Goal: Task Accomplishment & Management: Manage account settings

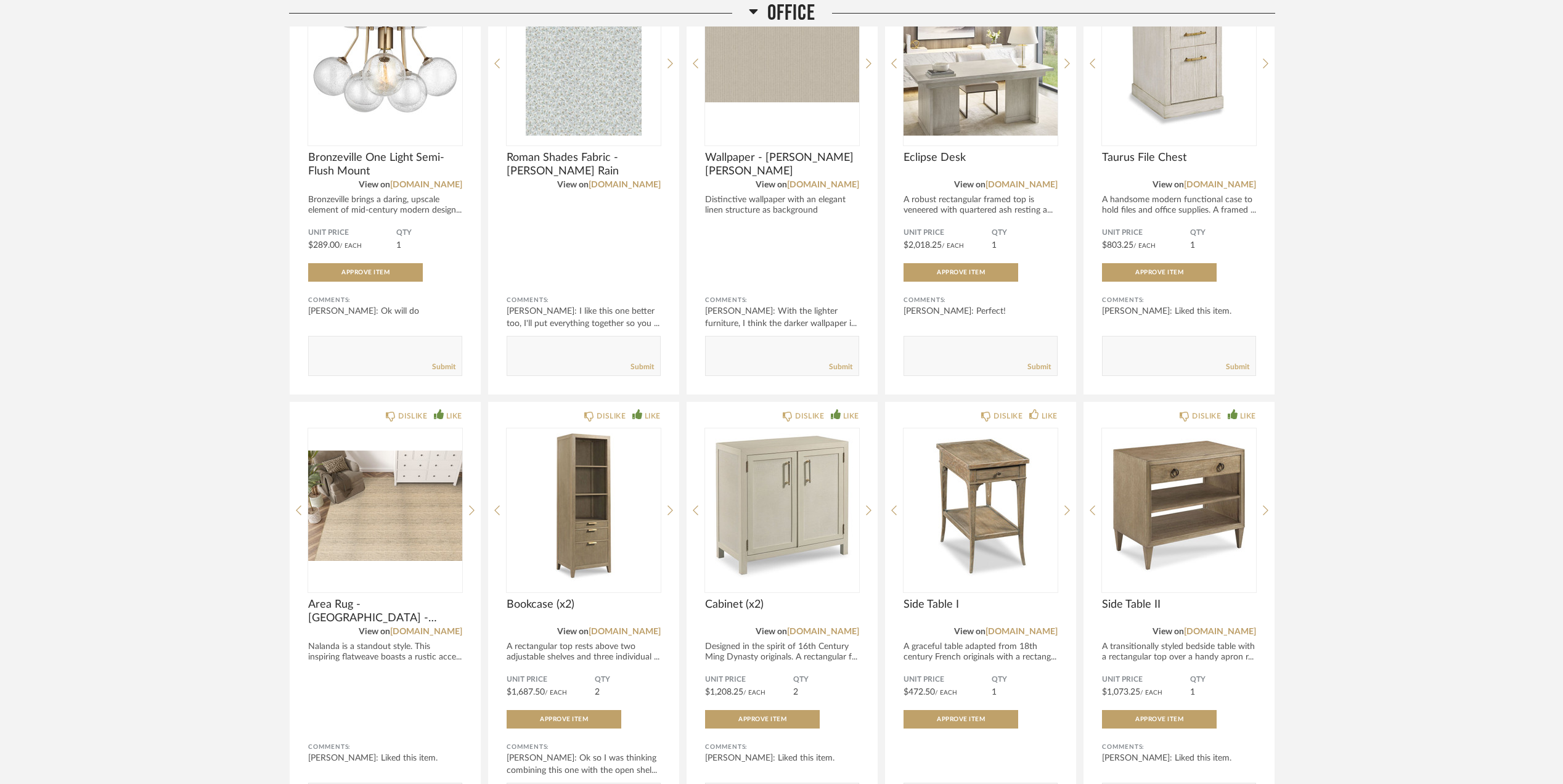
scroll to position [478, 0]
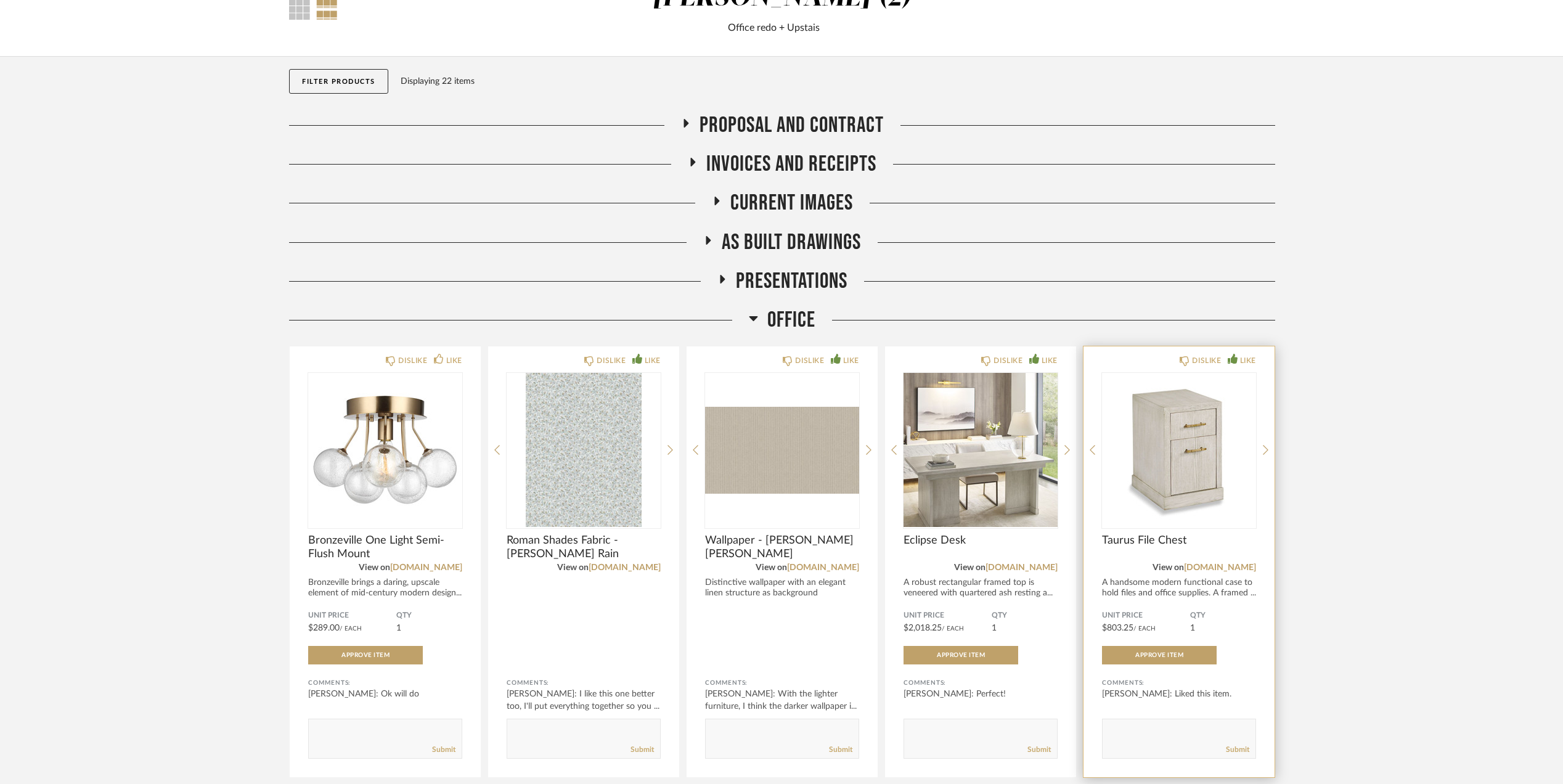
scroll to position [232, 0]
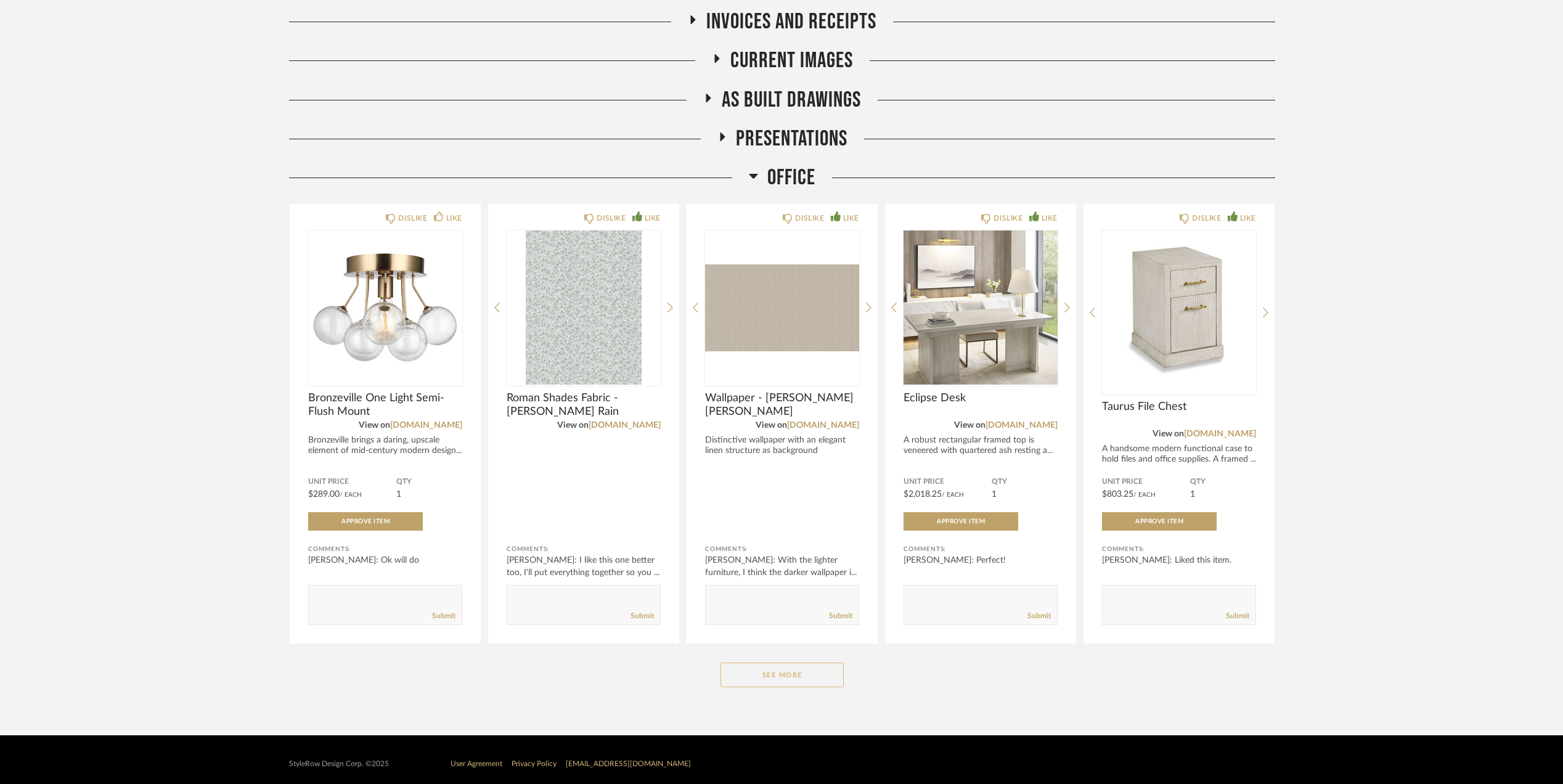
click at [809, 663] on button "See More" at bounding box center [782, 674] width 124 height 25
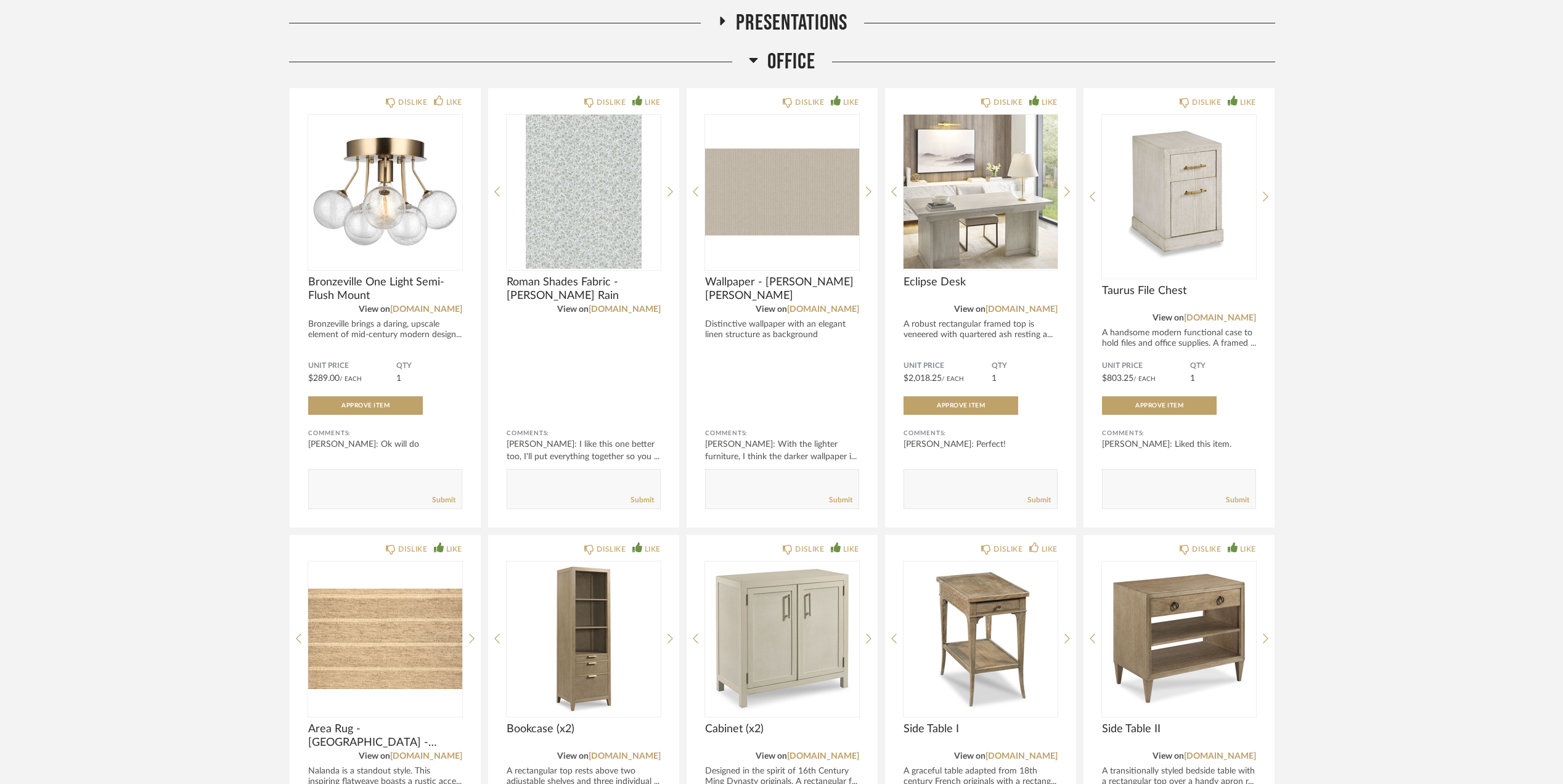
scroll to position [642, 0]
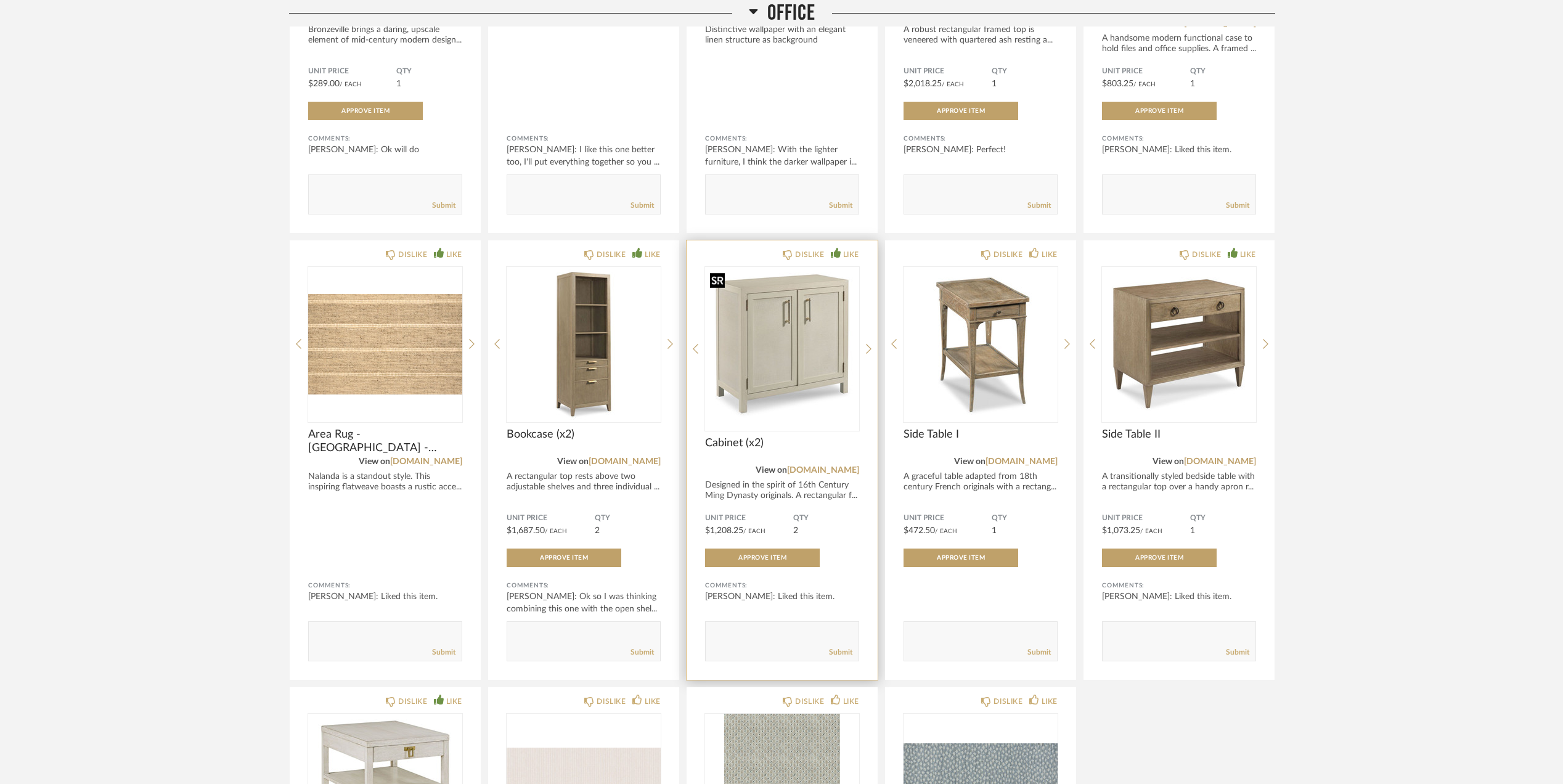
click at [791, 334] on img "0" at bounding box center [782, 343] width 154 height 154
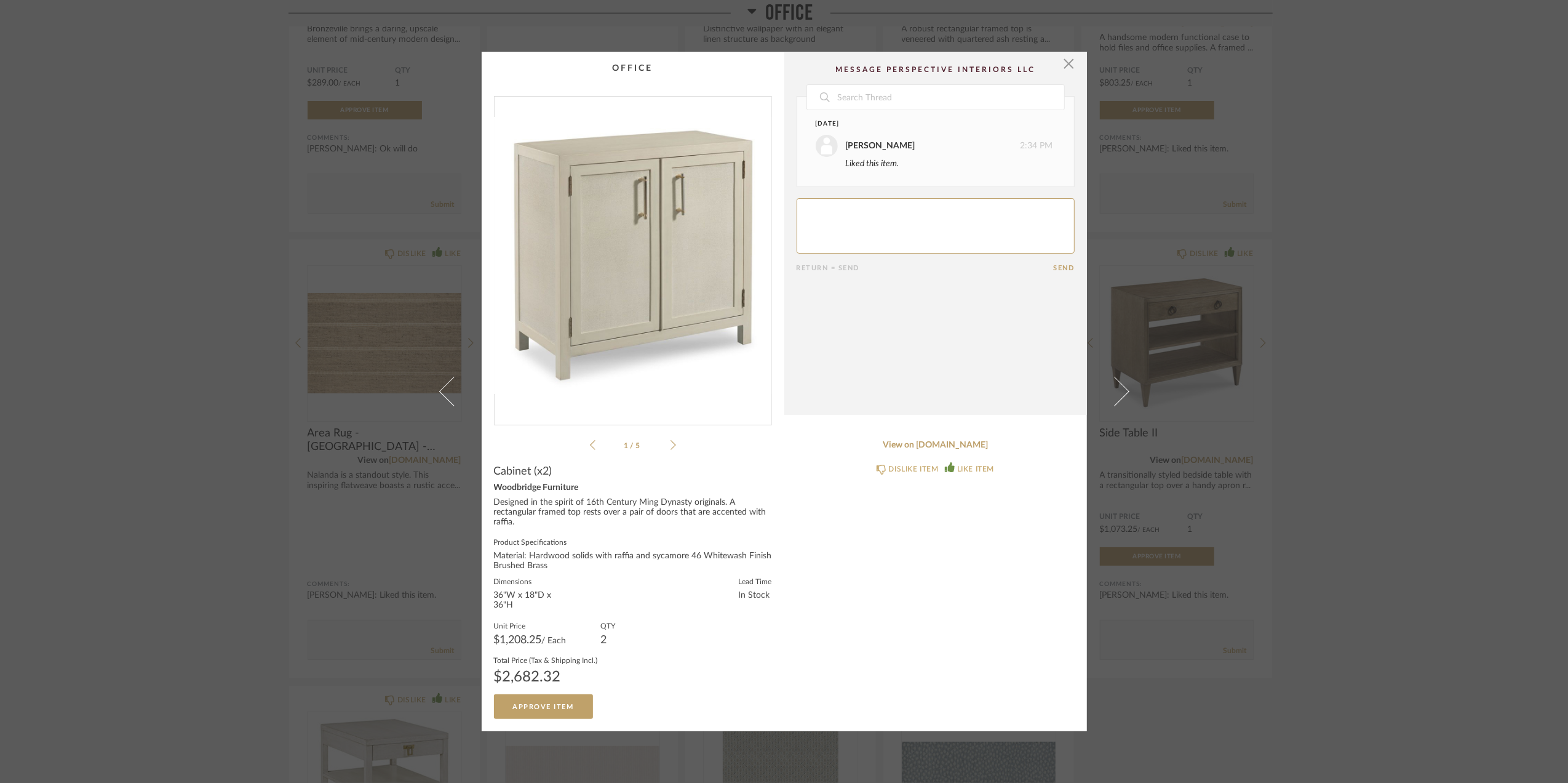
click at [643, 254] on img "0" at bounding box center [633, 256] width 277 height 318
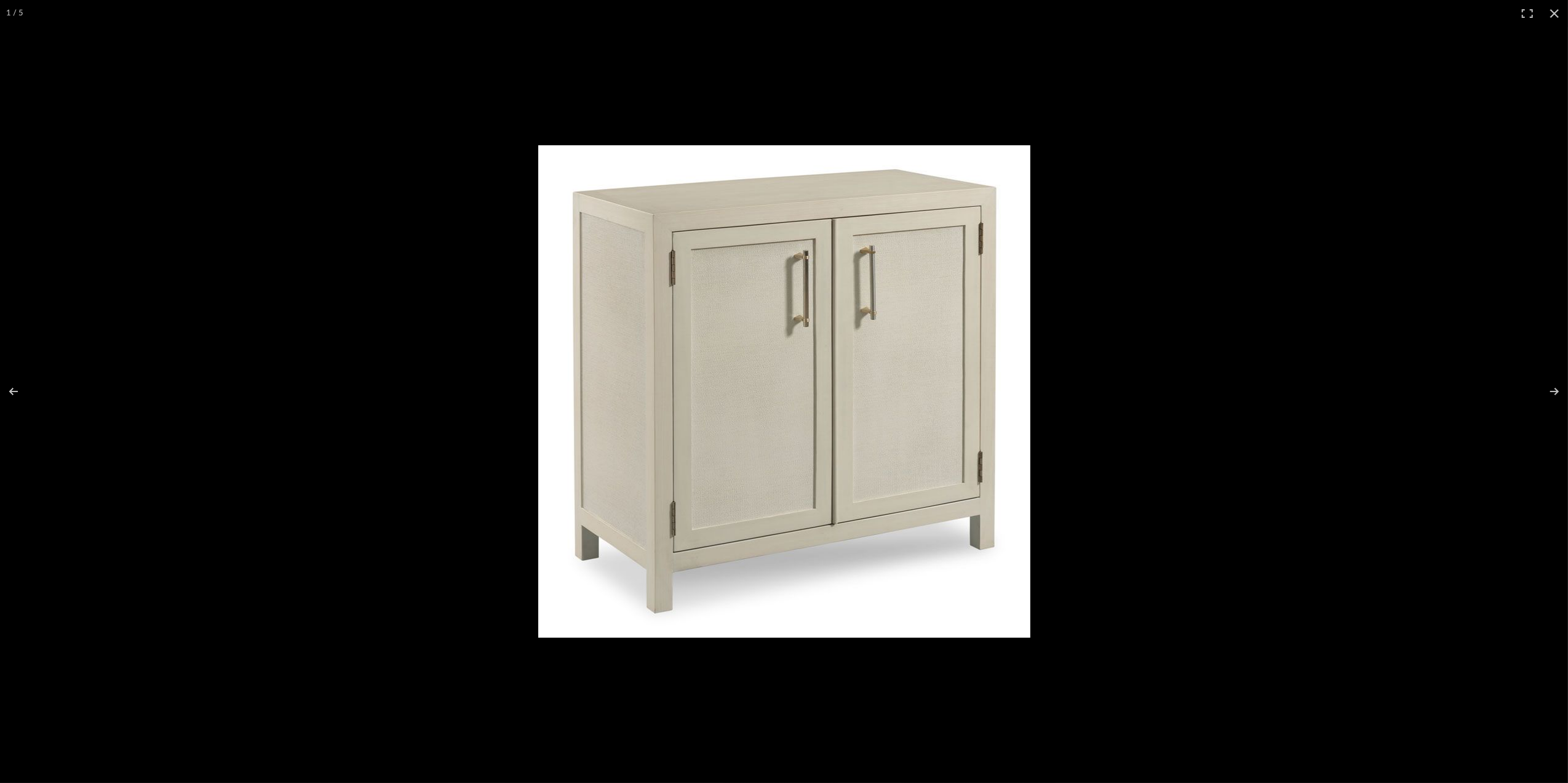
click at [736, 311] on img at bounding box center [784, 391] width 492 height 492
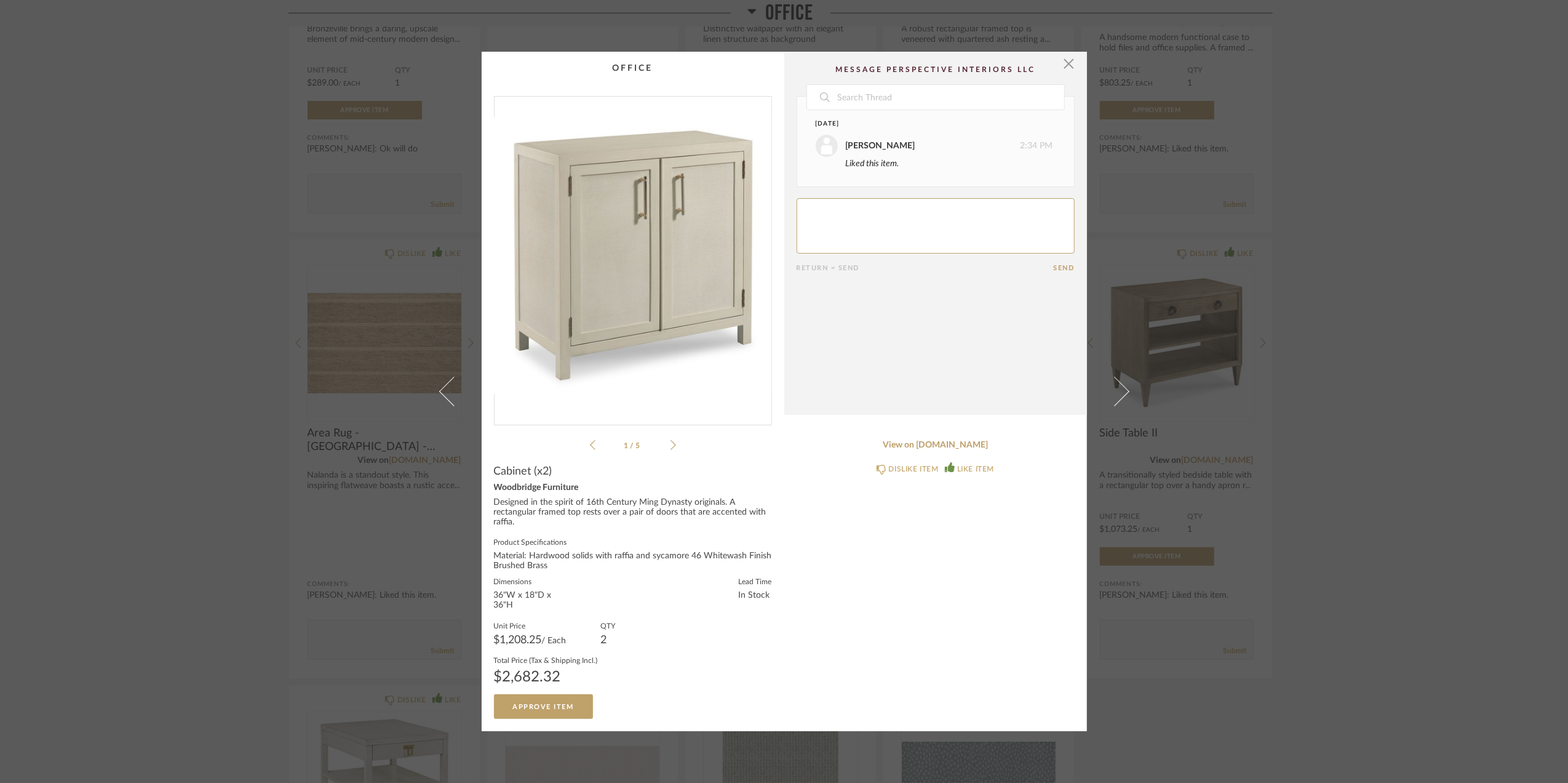
drag, startPoint x: 641, startPoint y: 234, endPoint x: 661, endPoint y: 237, distance: 20.2
click at [642, 234] on img "0" at bounding box center [633, 256] width 277 height 318
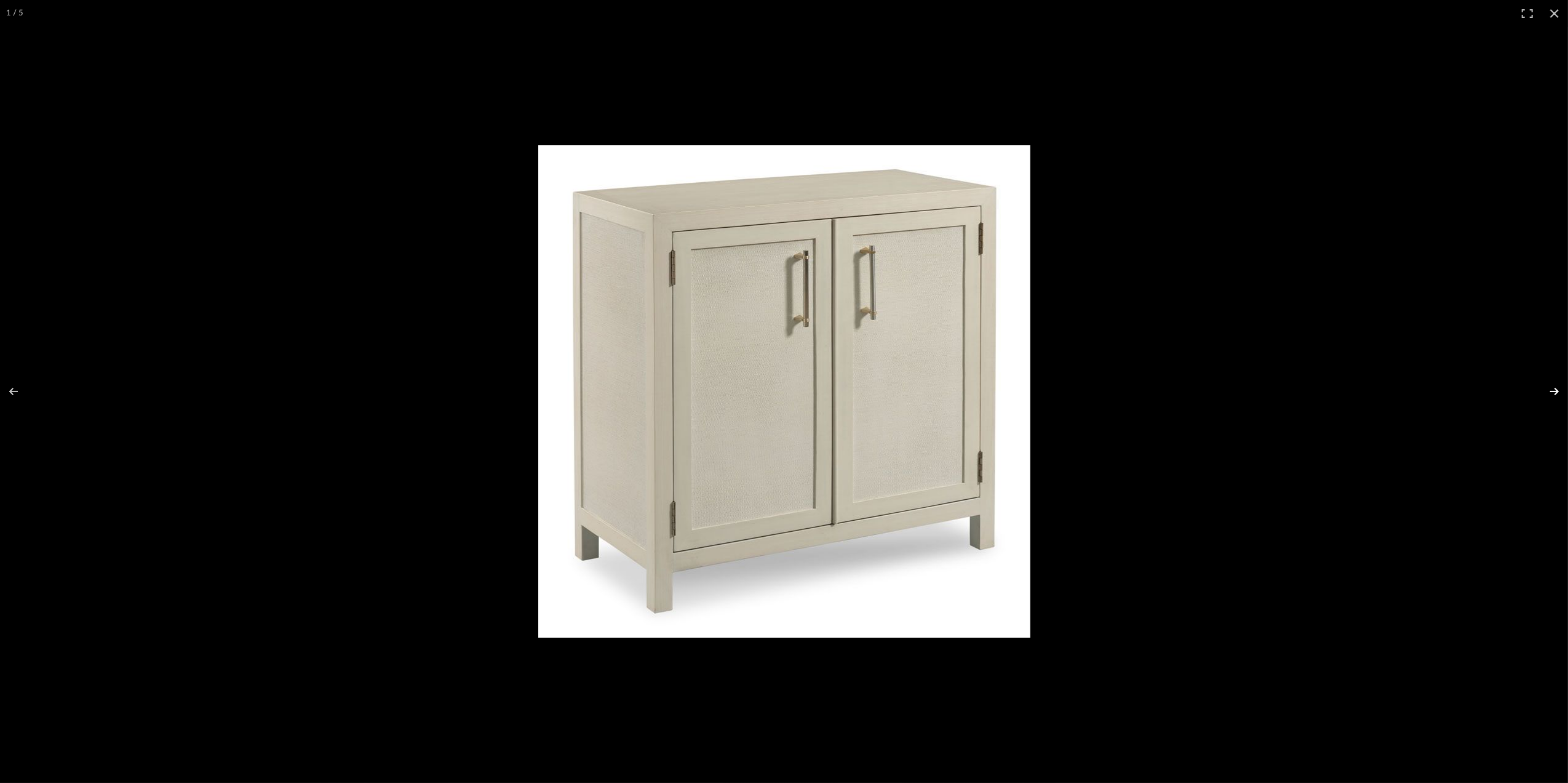
click at [1556, 389] on button at bounding box center [1546, 391] width 43 height 62
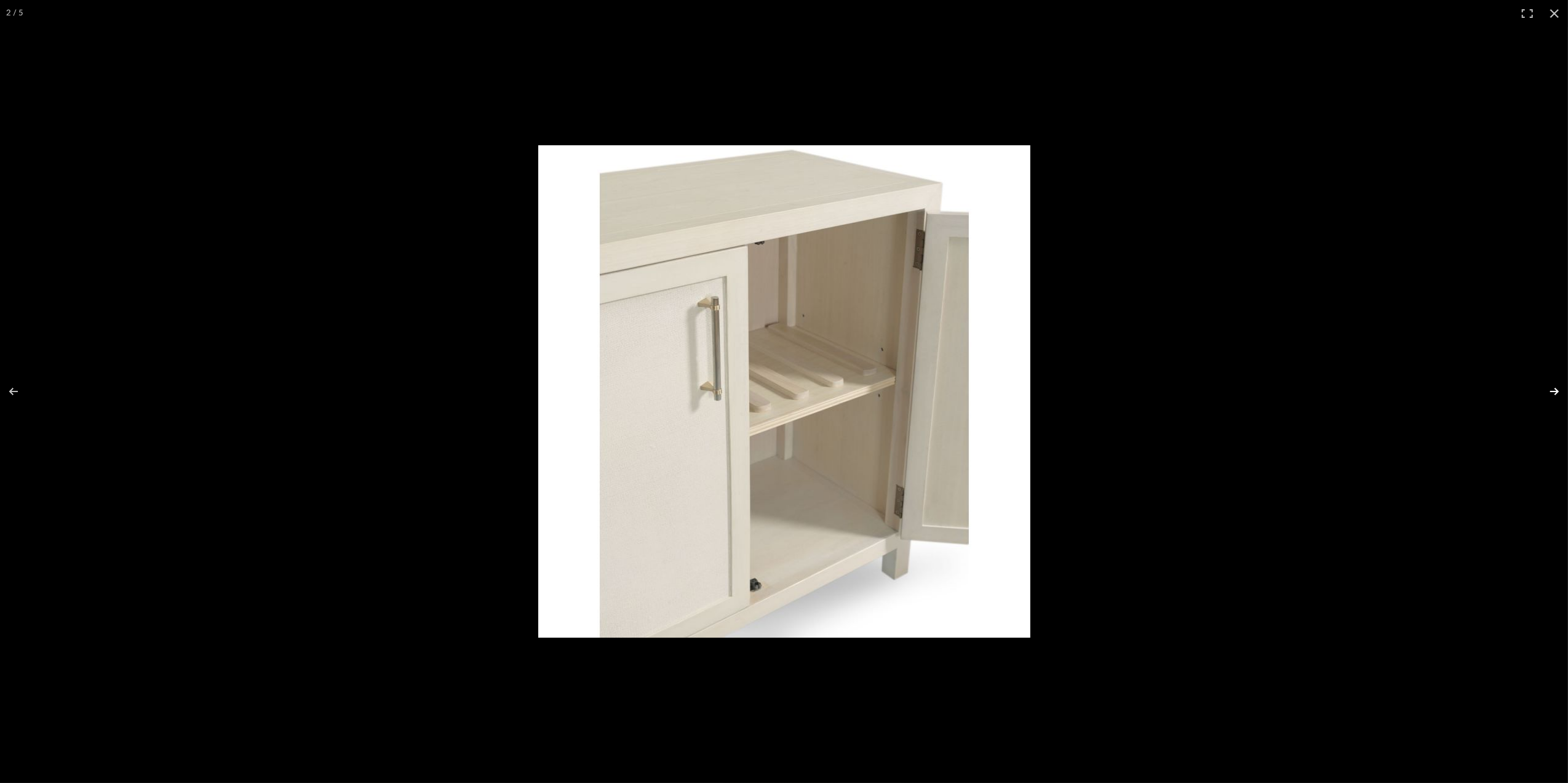
click at [1555, 389] on button at bounding box center [1546, 391] width 43 height 62
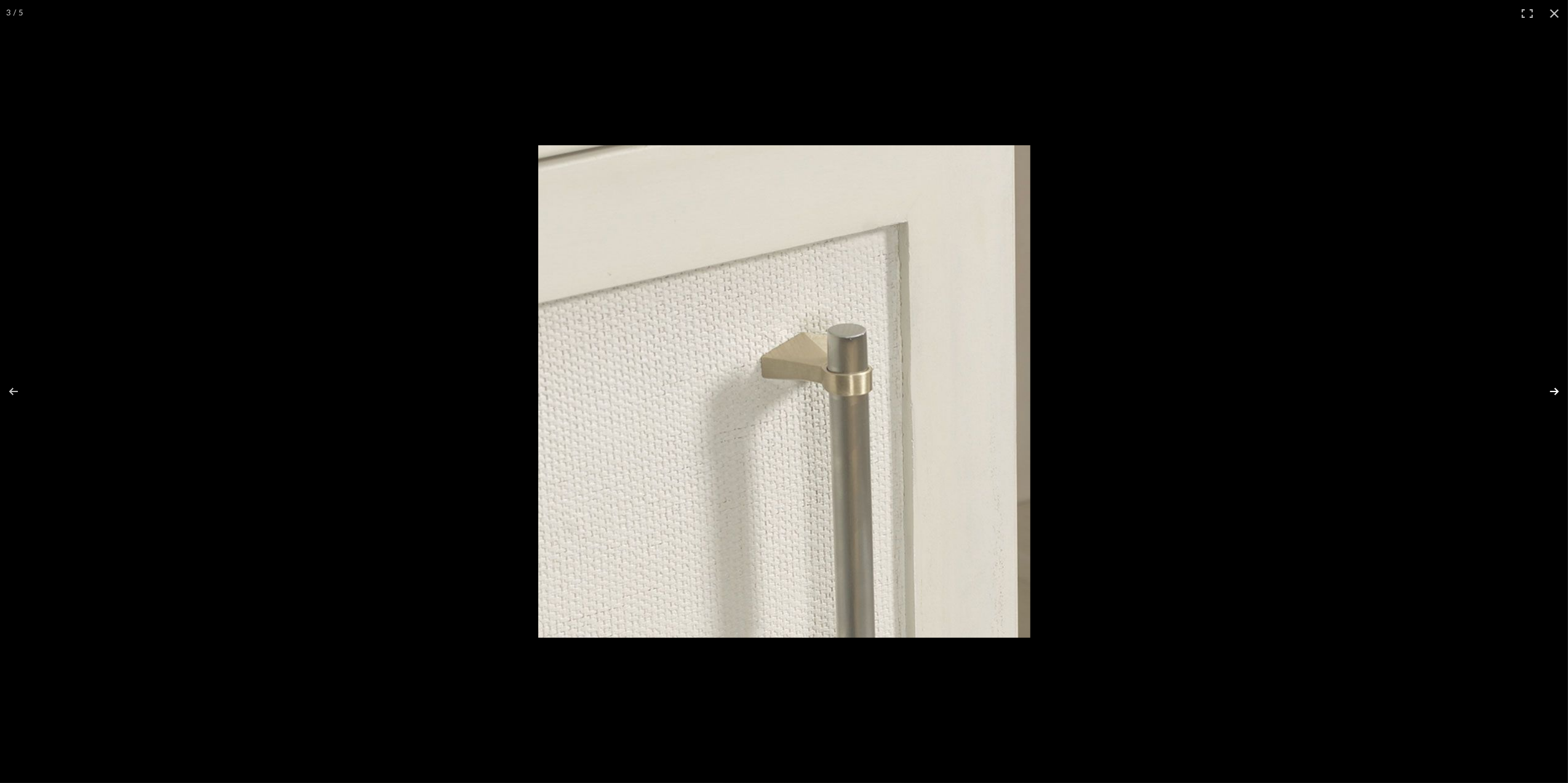
click at [1556, 396] on button at bounding box center [1546, 391] width 43 height 62
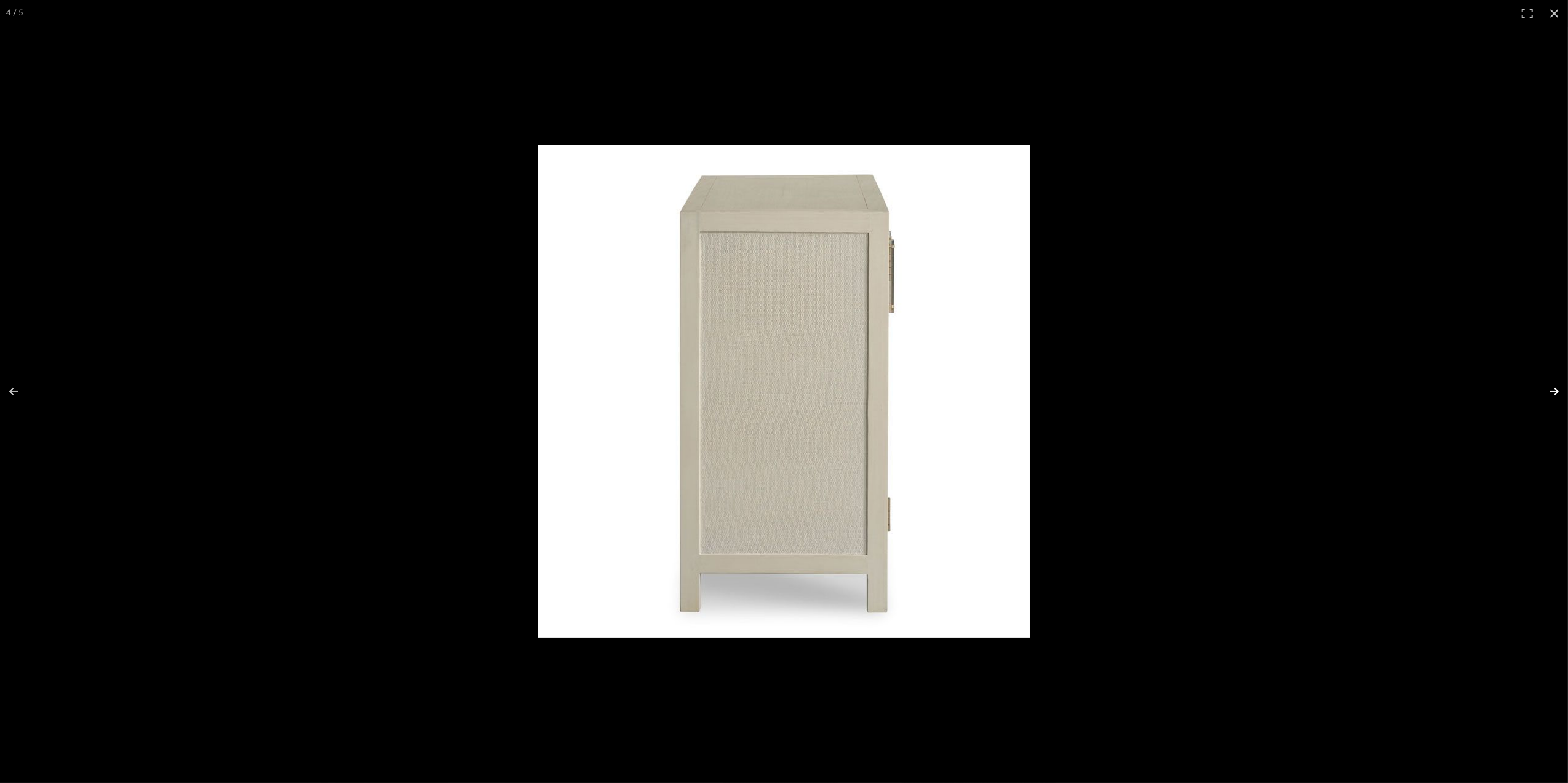
click at [1558, 387] on button at bounding box center [1546, 391] width 43 height 62
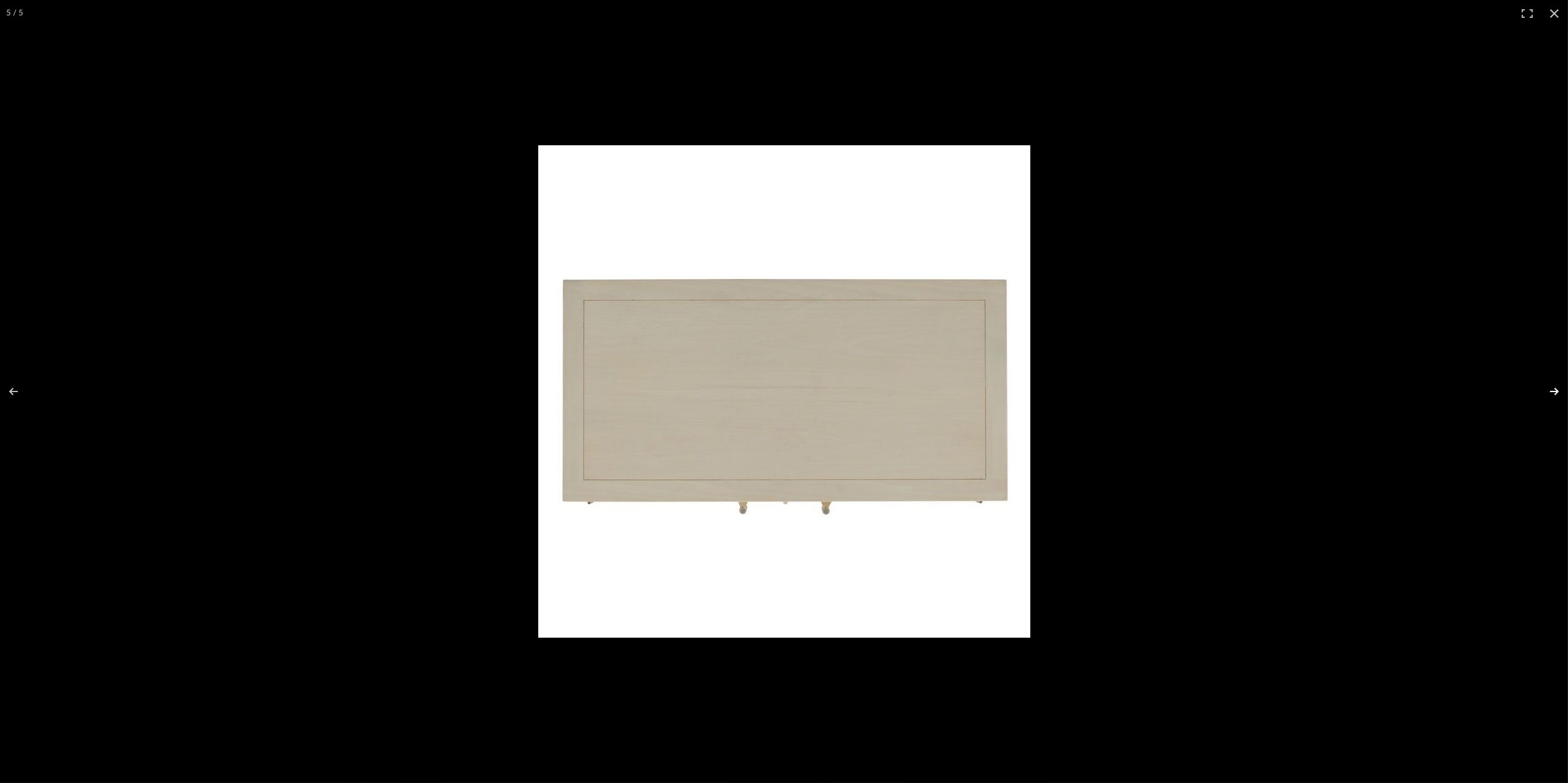
click at [1558, 387] on button at bounding box center [1546, 391] width 43 height 62
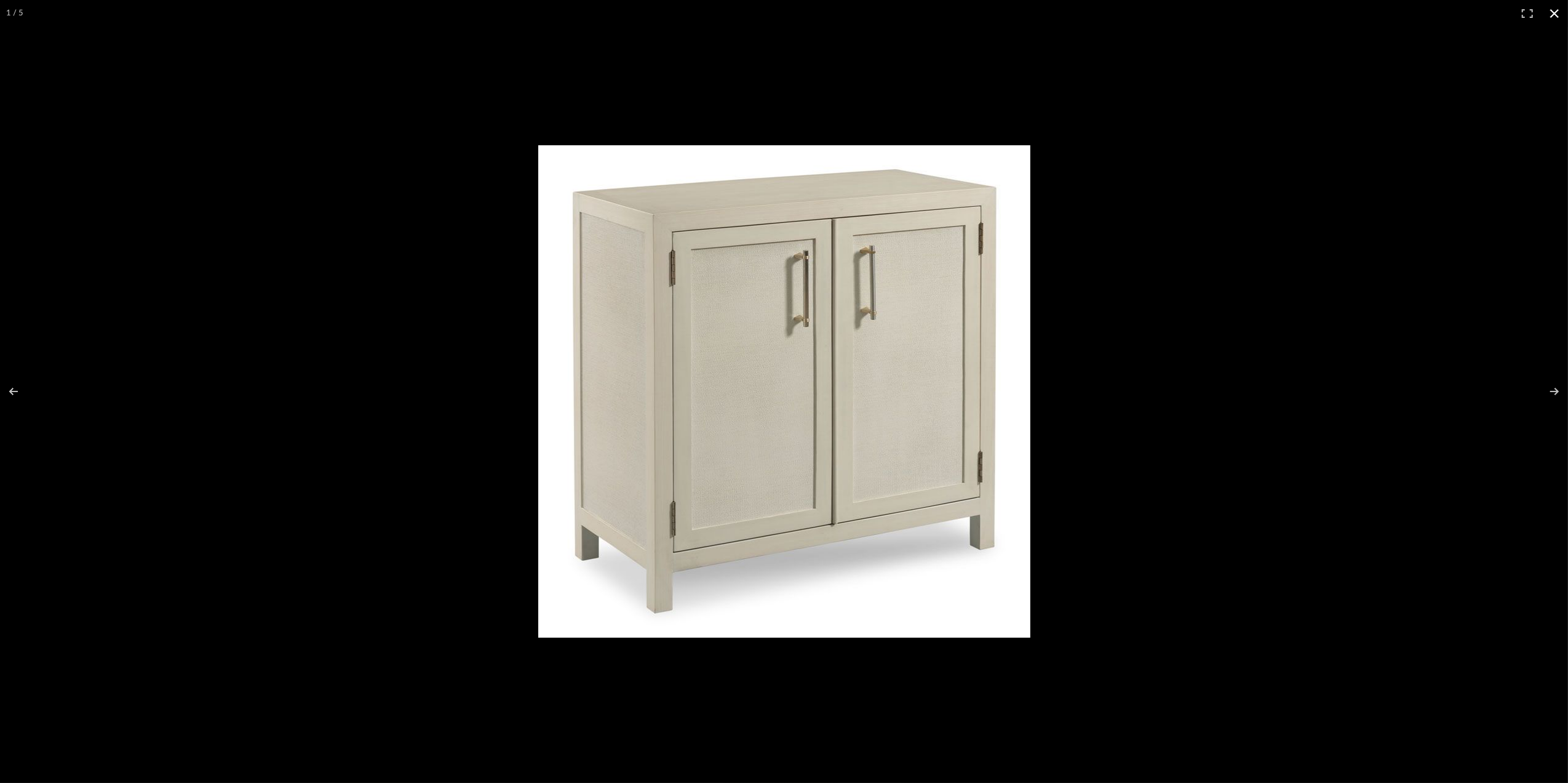
click at [1553, 14] on button at bounding box center [1555, 14] width 27 height 27
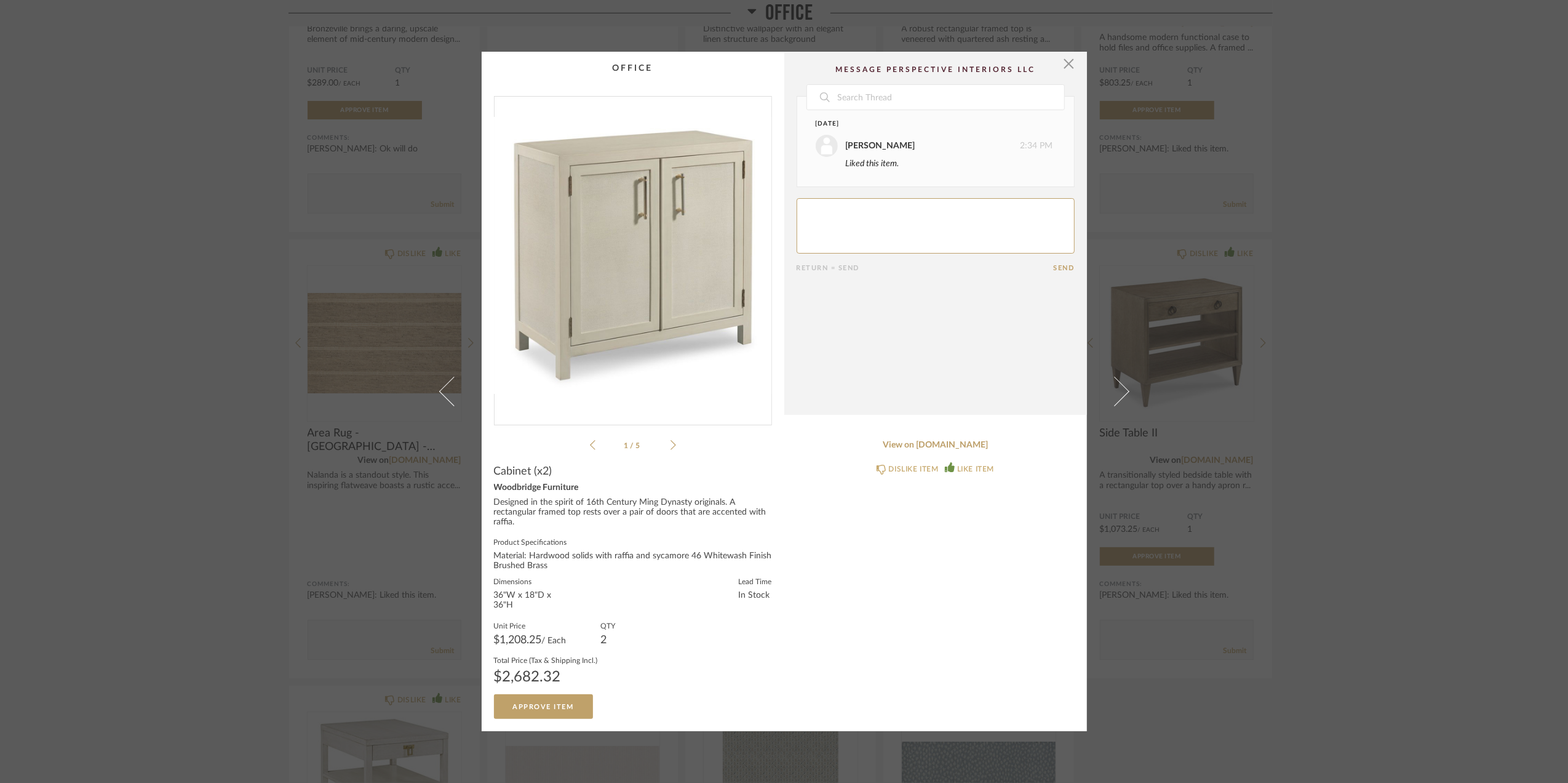
click at [1382, 414] on div "× 1 / 5 Date August 20th Stephanie Bergreen 2:34 PM Liked this item. Return = S…" at bounding box center [784, 391] width 1568 height 783
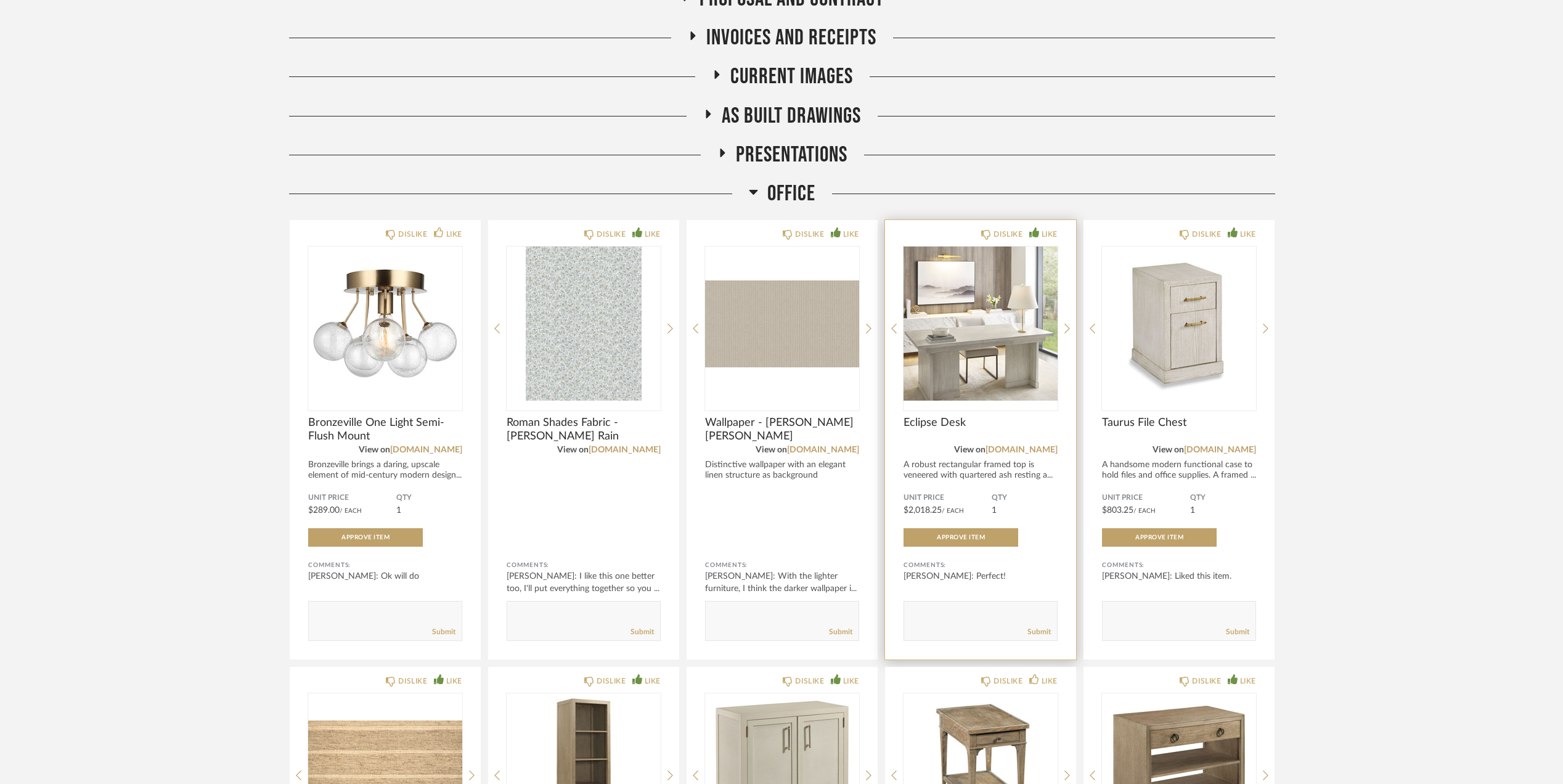
scroll to position [329, 0]
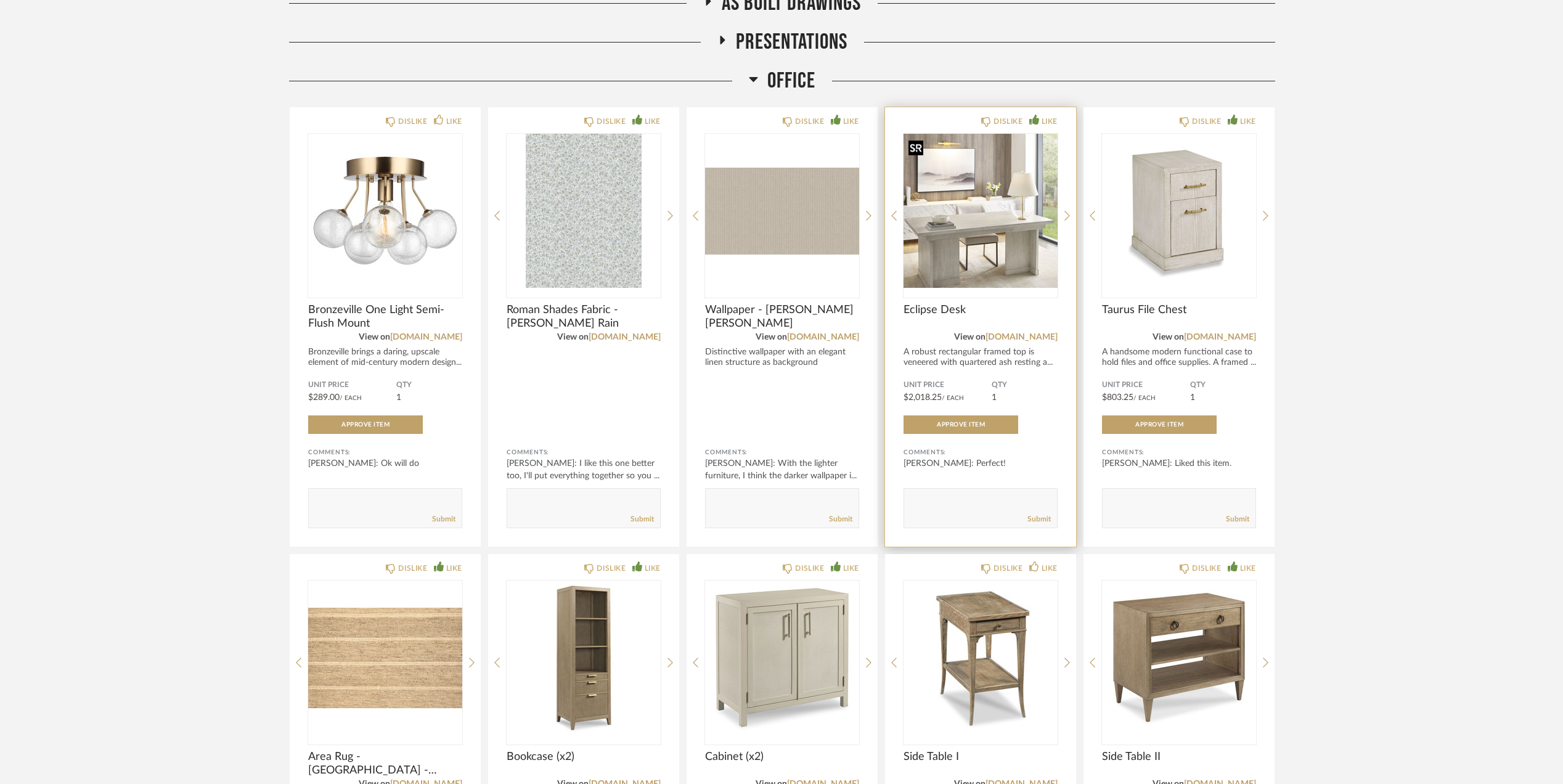
click at [980, 206] on img "0" at bounding box center [980, 210] width 154 height 154
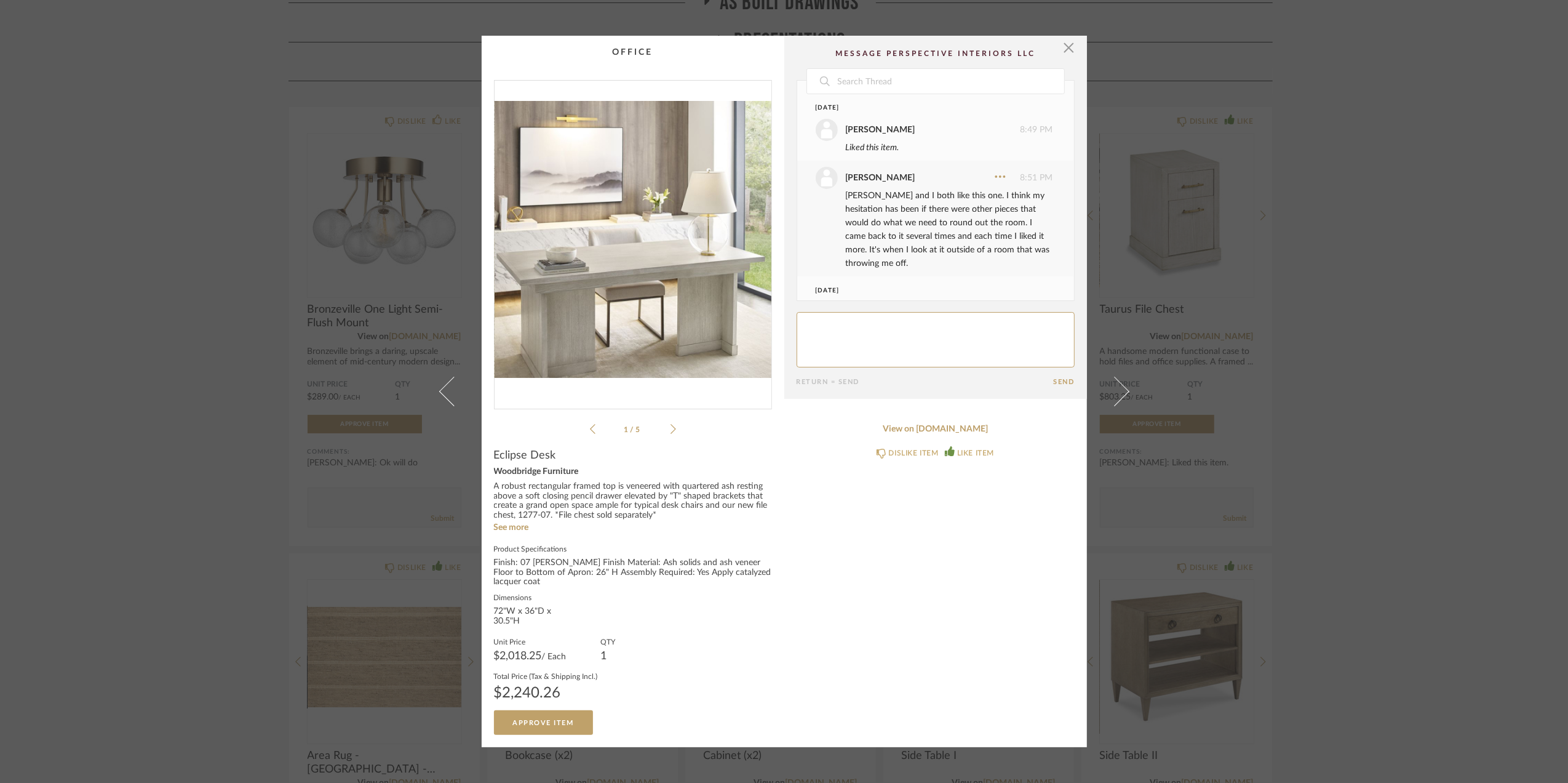
scroll to position [53, 0]
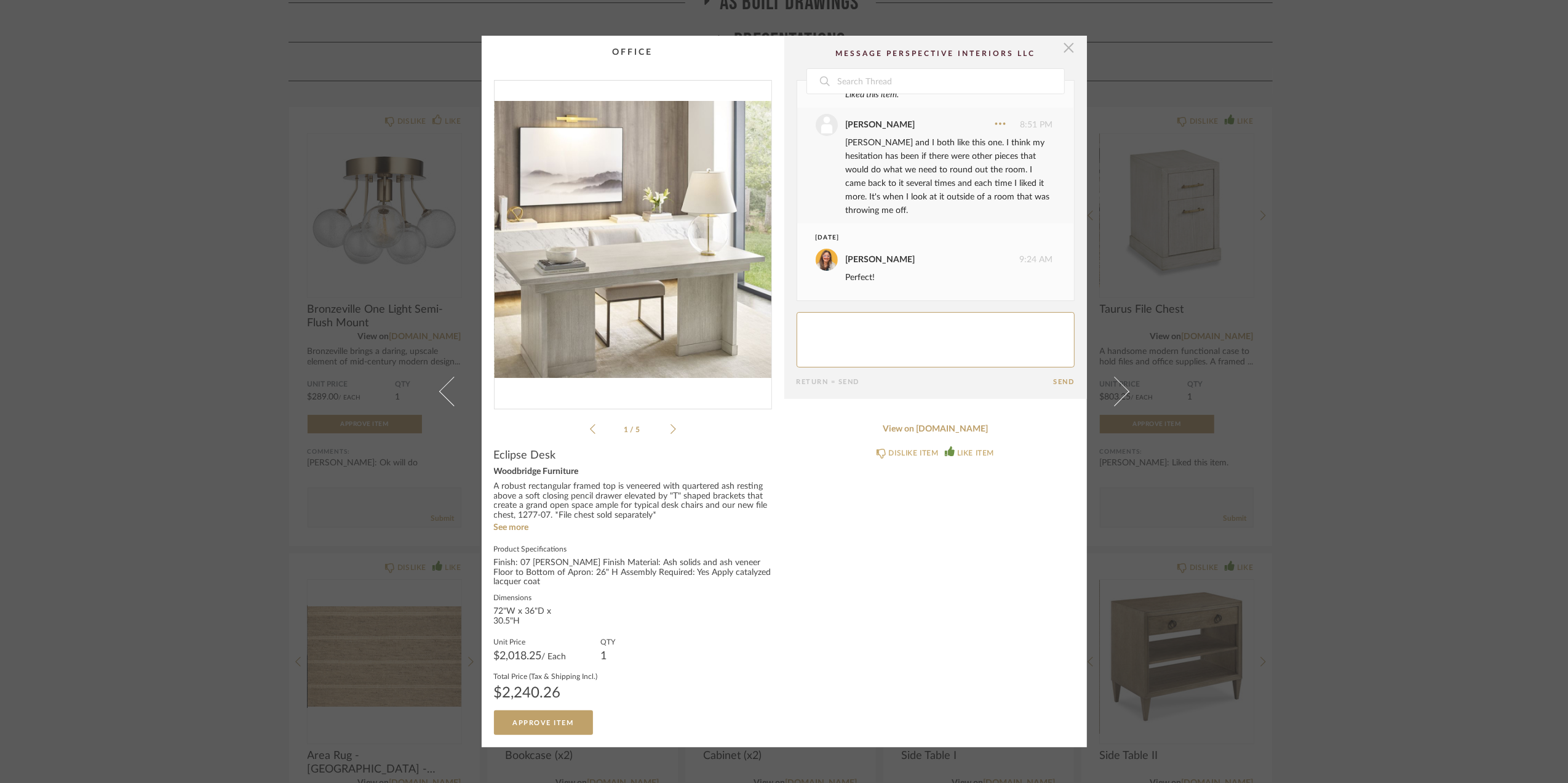
click at [1065, 50] on span "button" at bounding box center [1069, 47] width 24 height 24
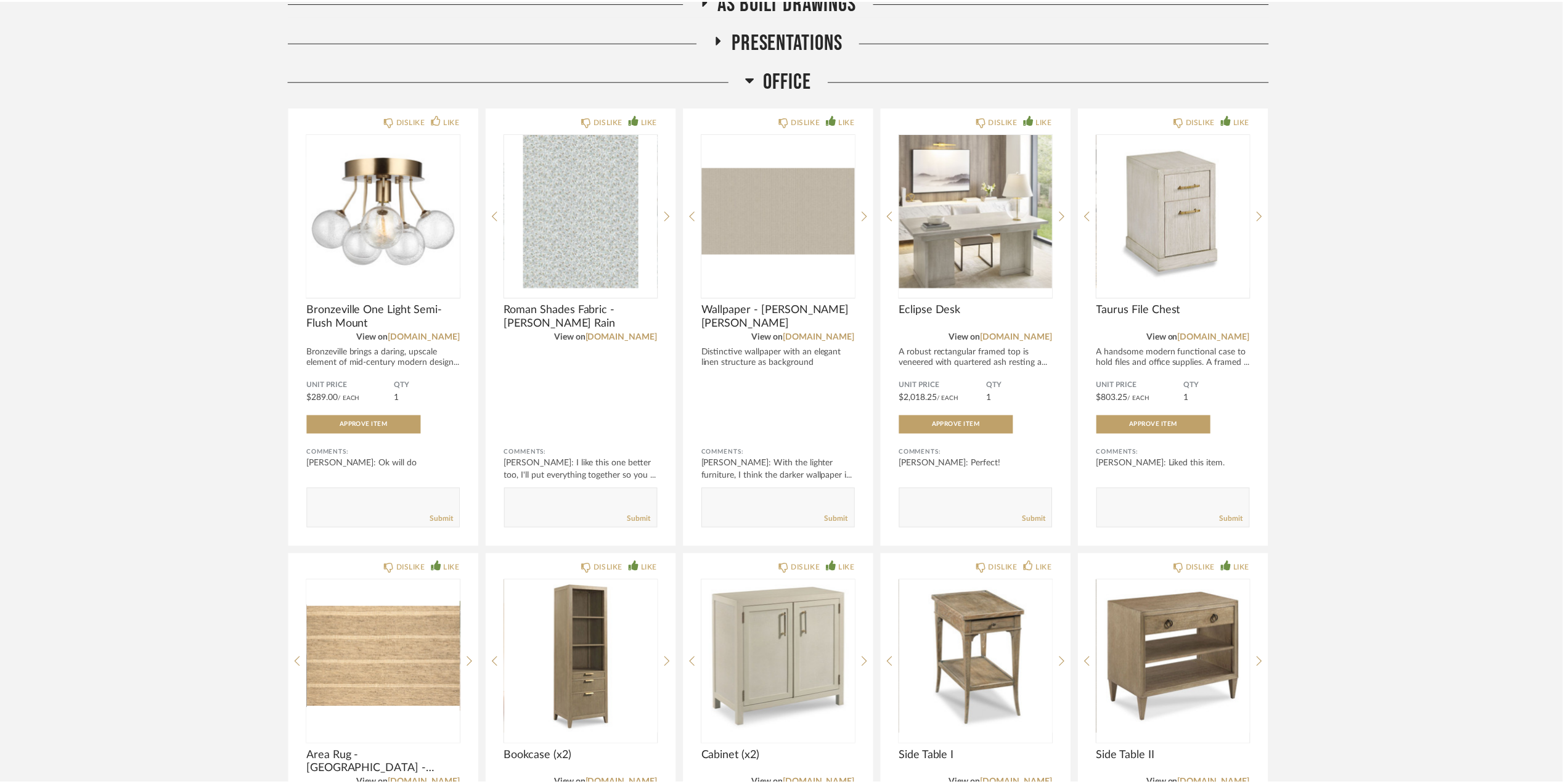
scroll to position [329, 0]
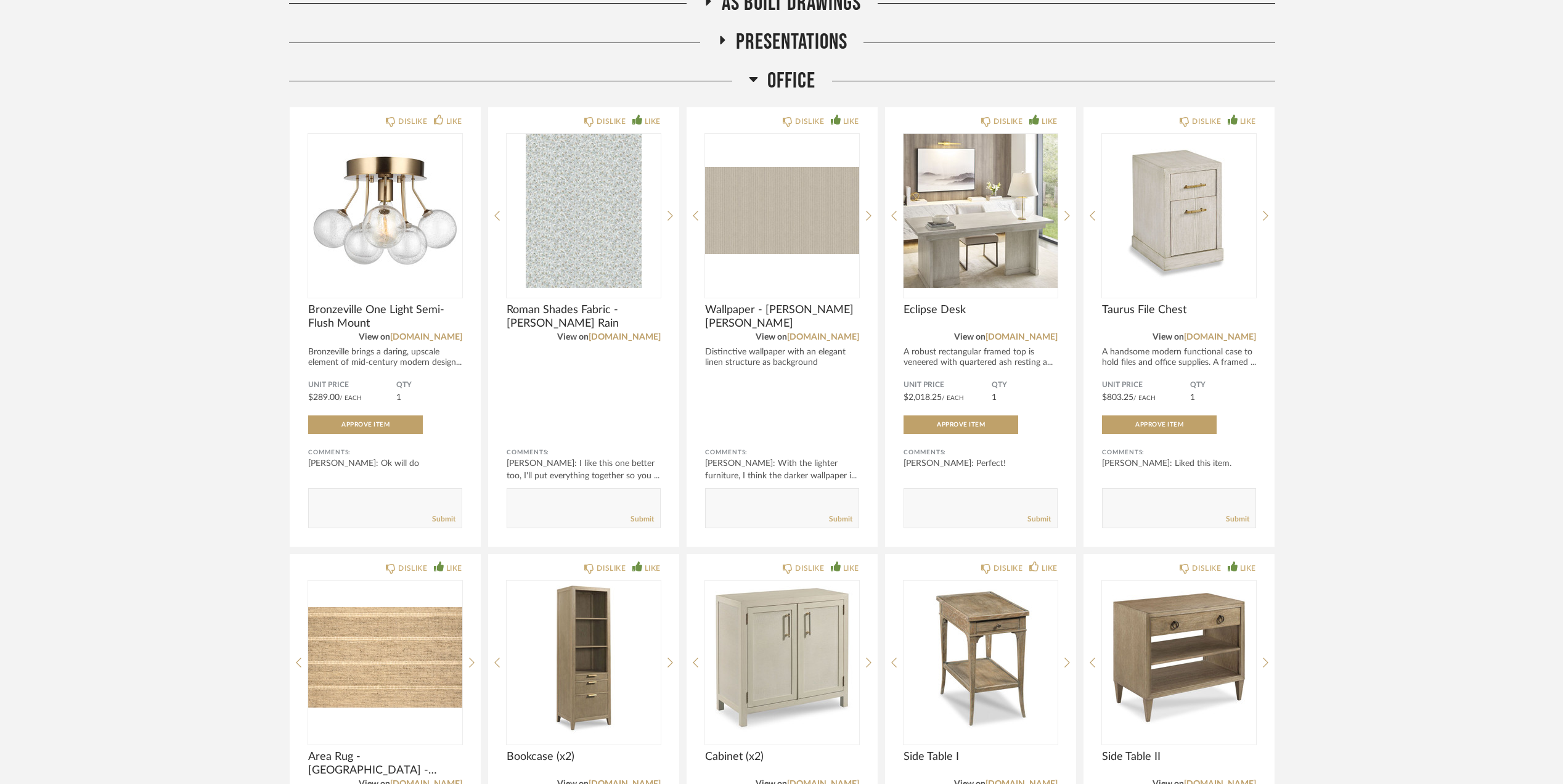
click at [1372, 307] on div "Thumbnail View Full View Stephanie Bergreen (2) Office redo + Upstais Filter It…" at bounding box center [782, 616] width 1563 height 1789
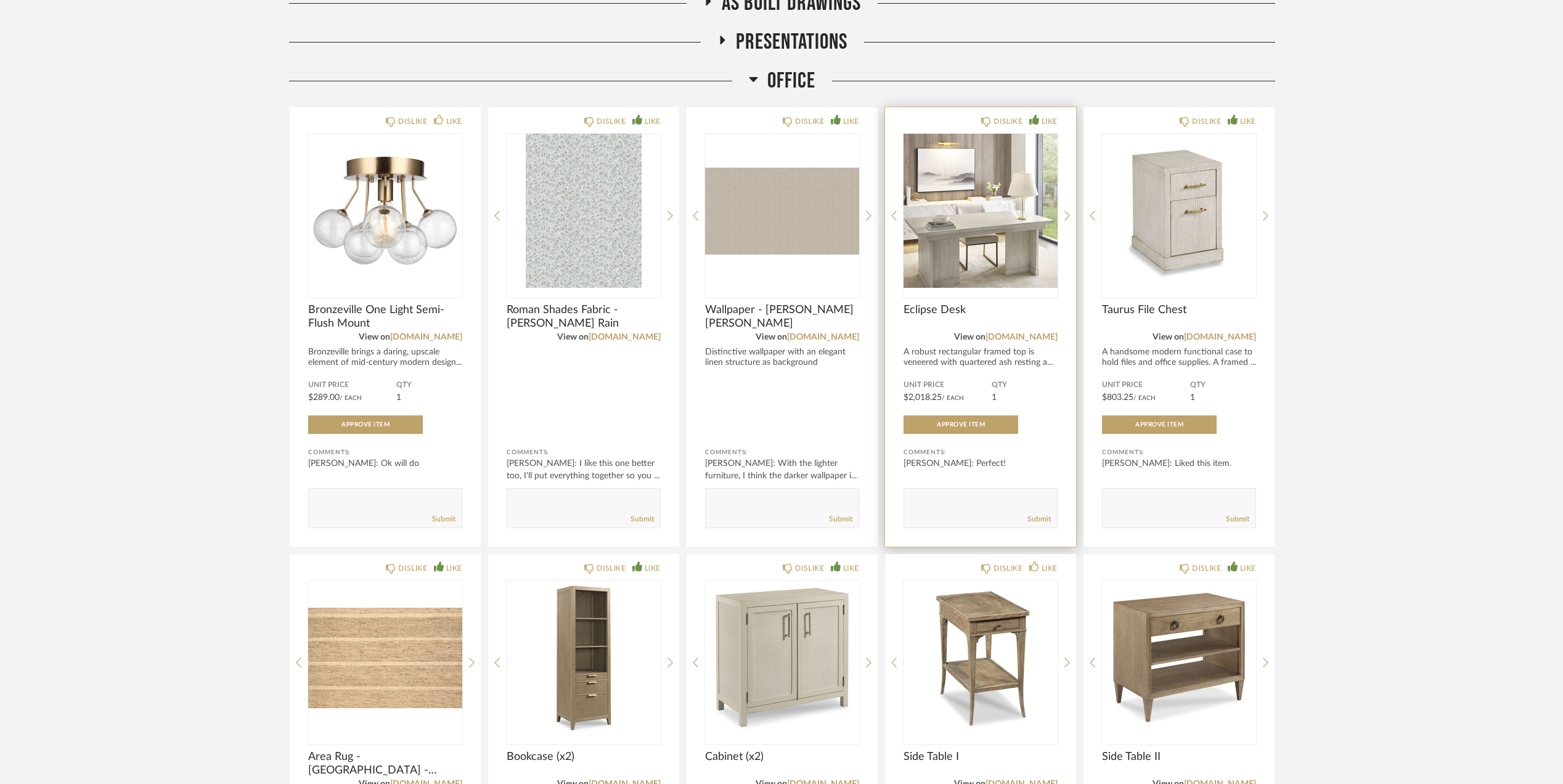
scroll to position [0, 0]
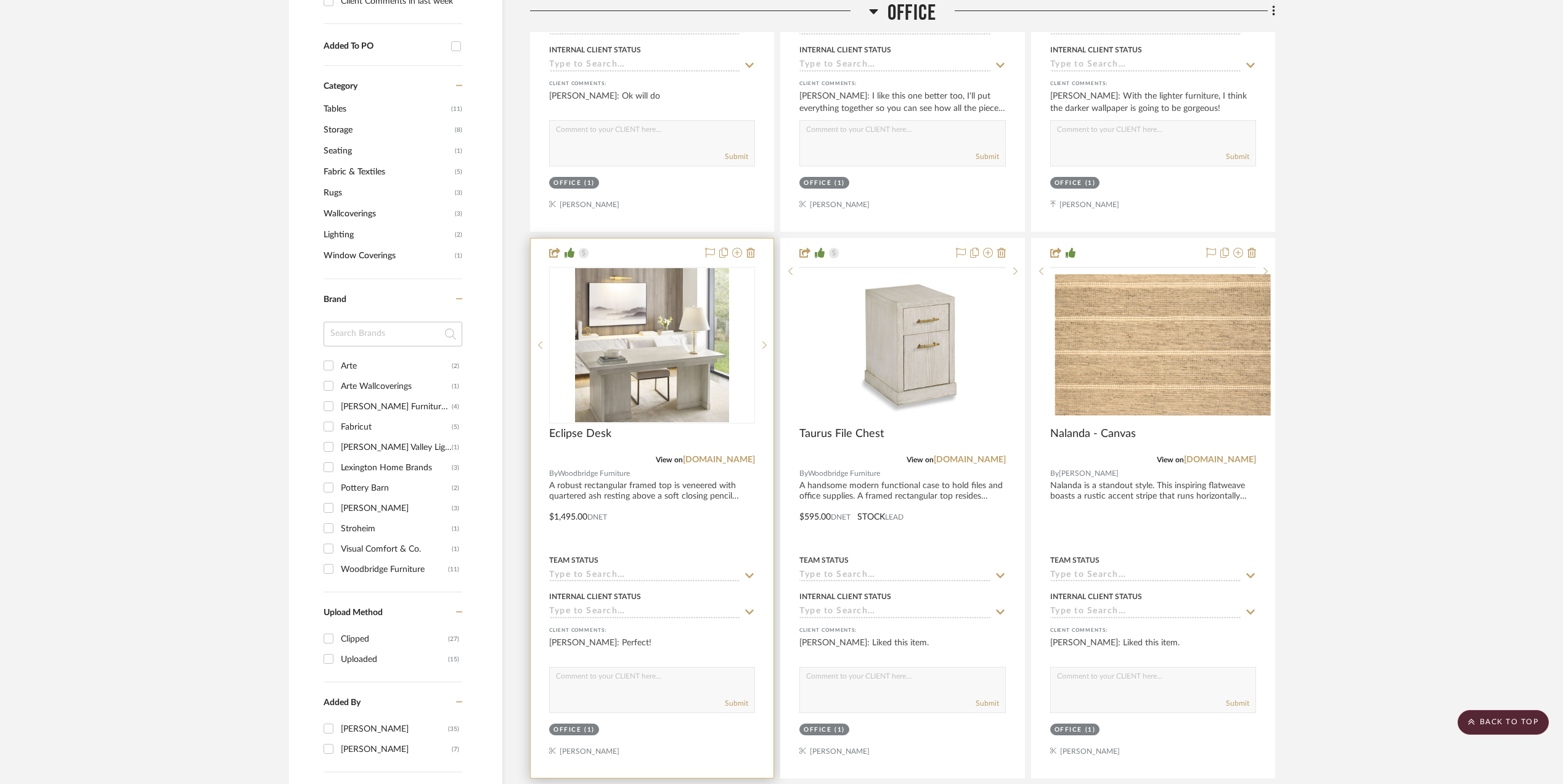
scroll to position [903, 0]
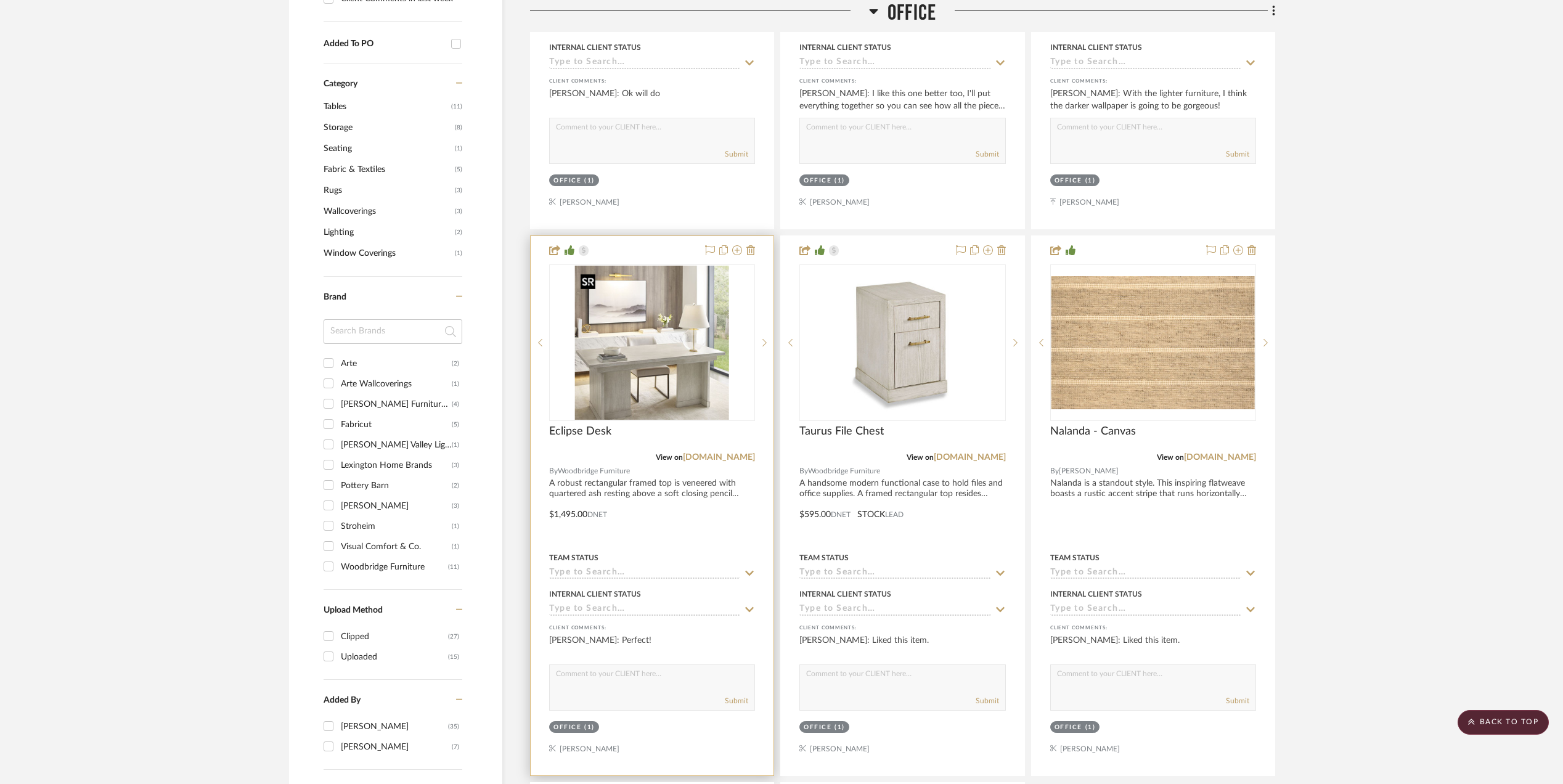
click at [0, 0] on img at bounding box center [0, 0] width 0 height 0
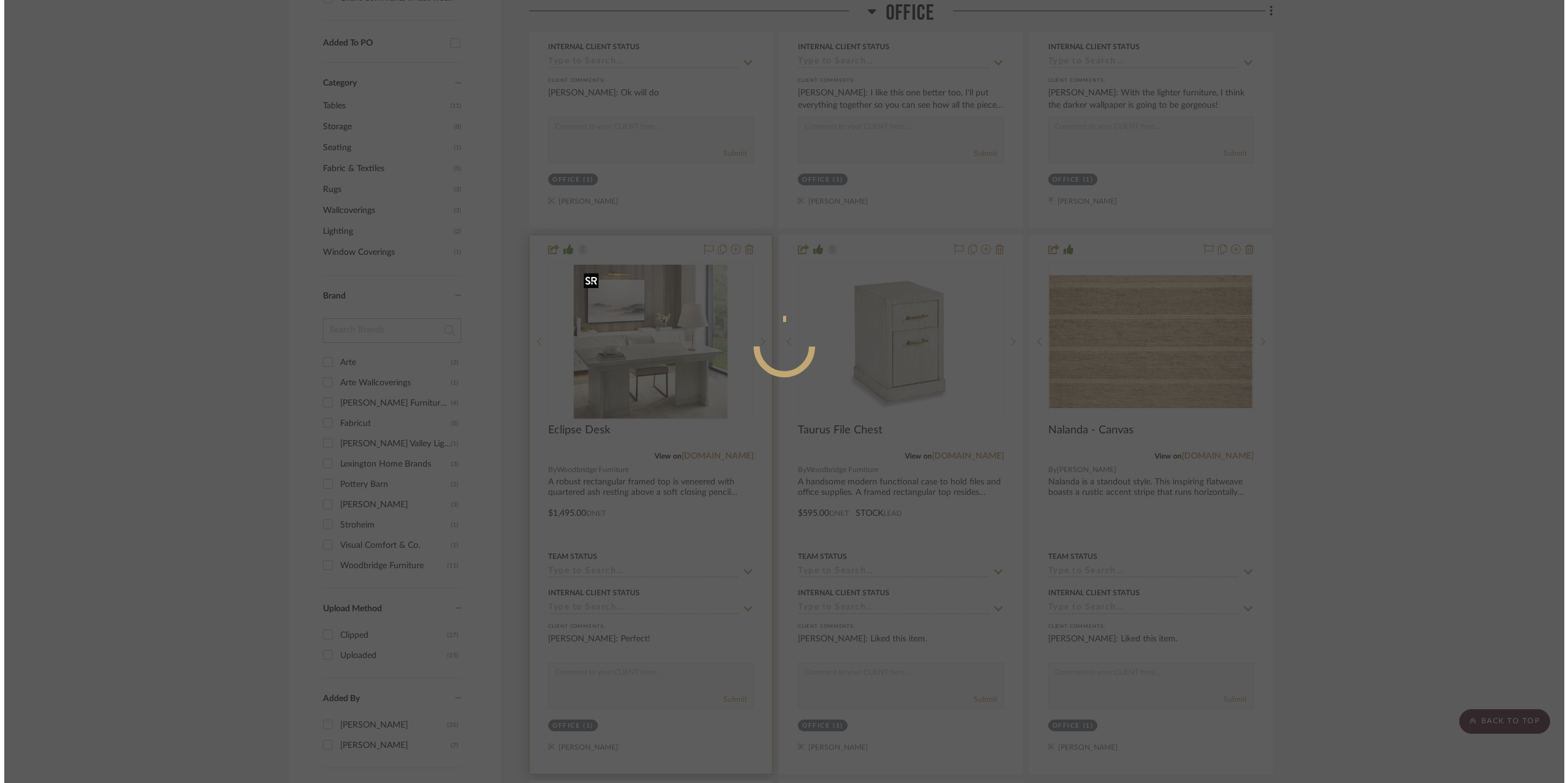
scroll to position [0, 0]
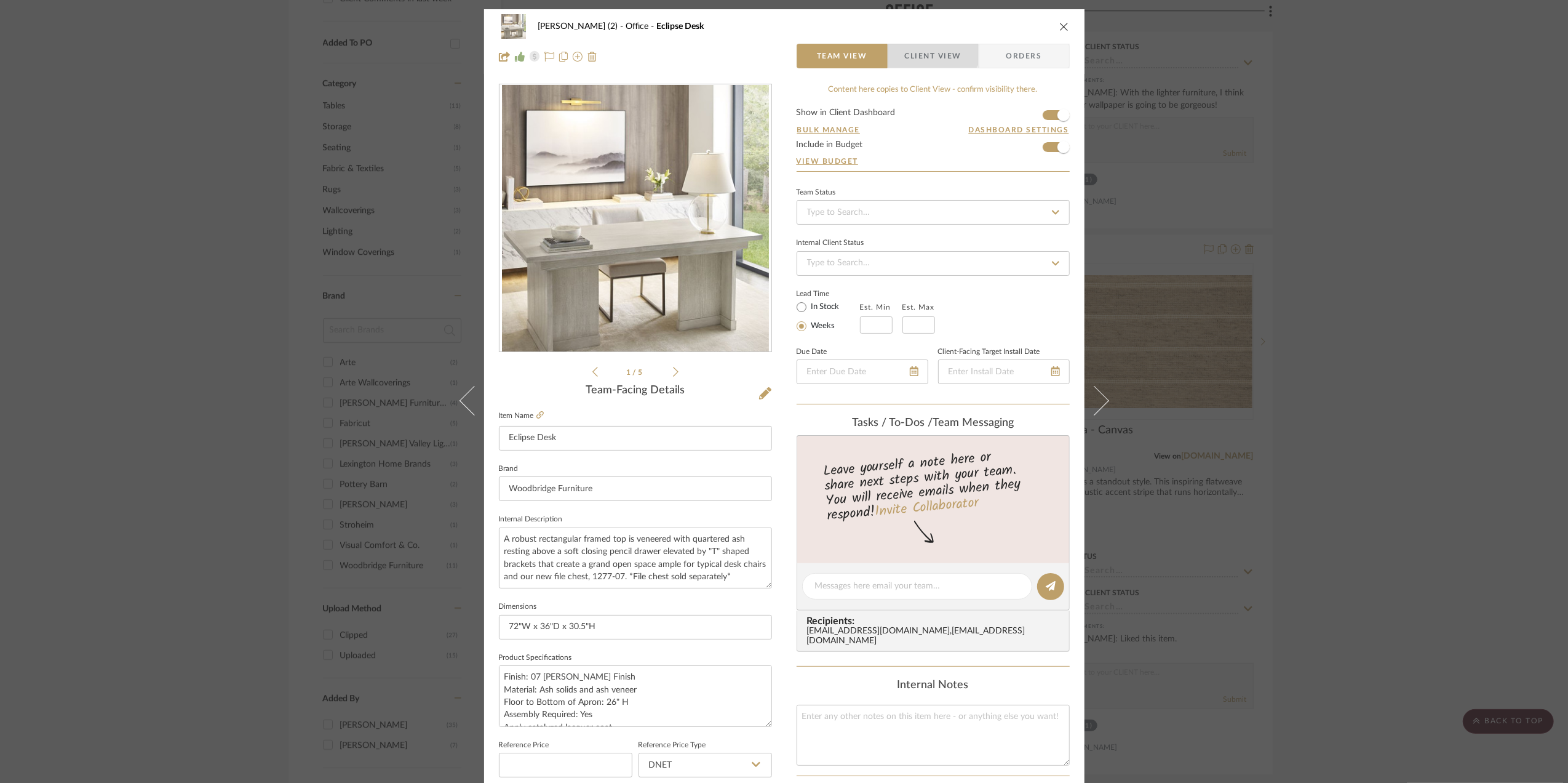
click at [925, 50] on span "Client View" at bounding box center [934, 56] width 57 height 24
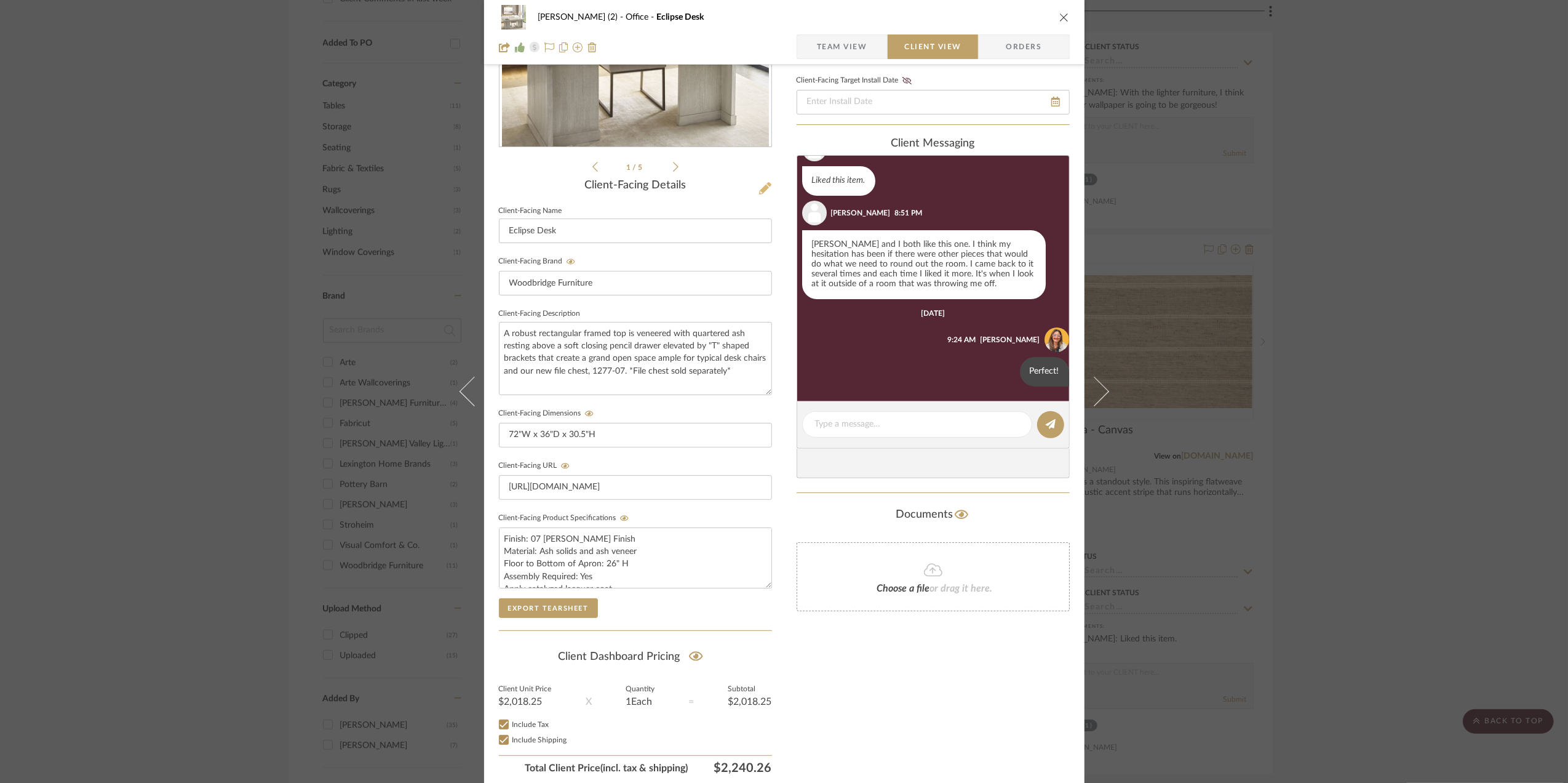
scroll to position [256, 0]
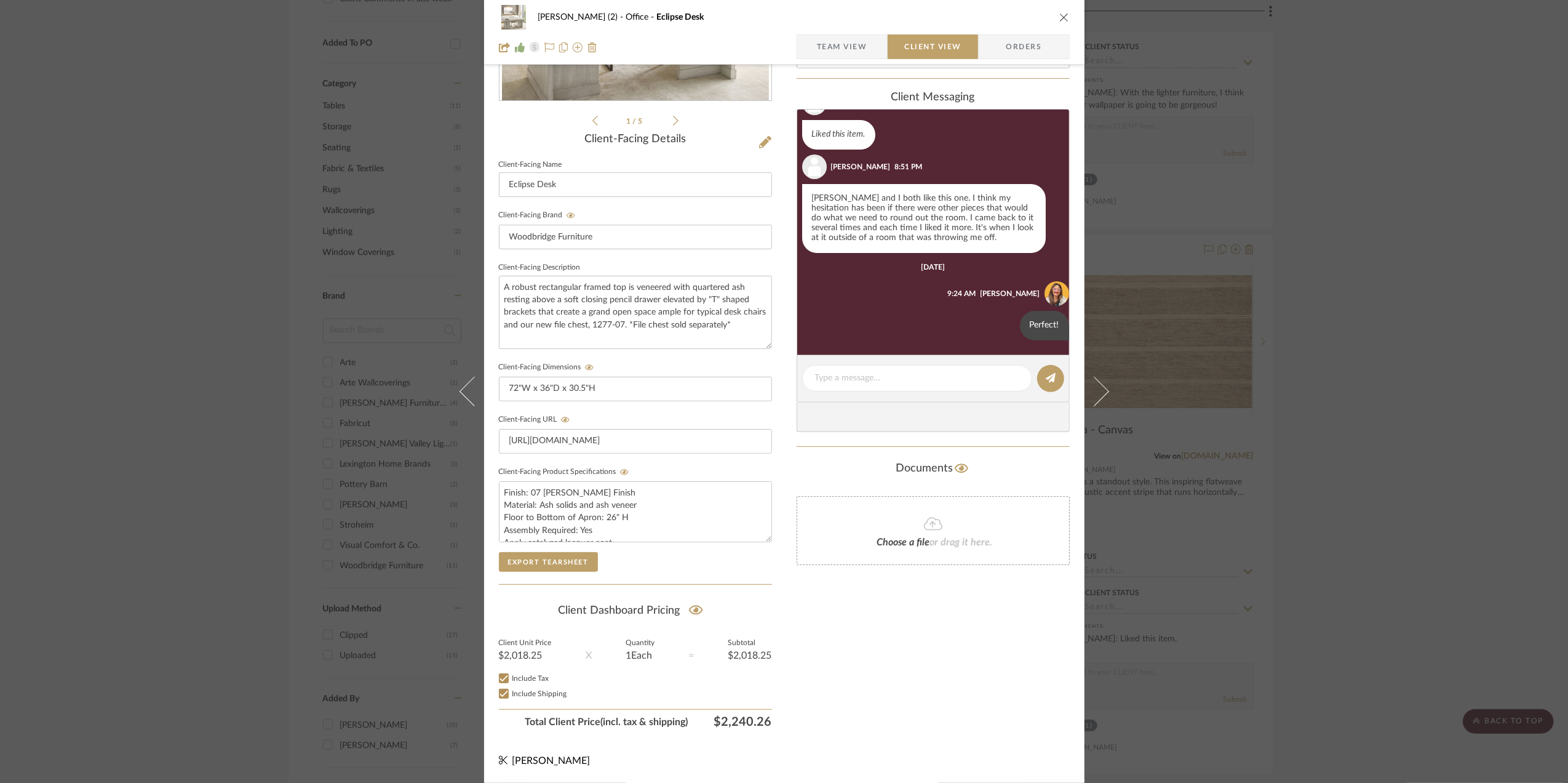
click at [1021, 43] on span "Orders" at bounding box center [1024, 46] width 63 height 24
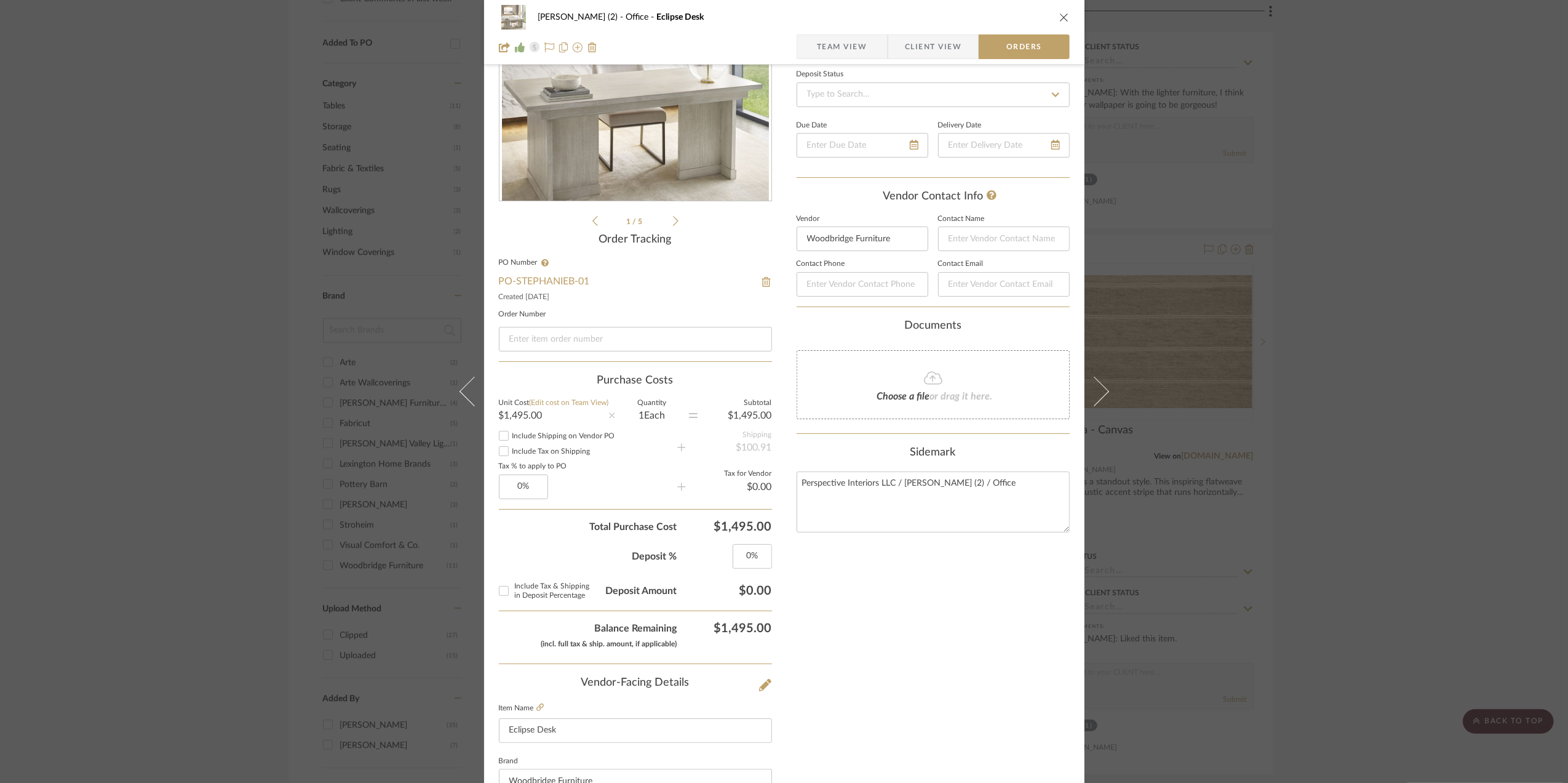
scroll to position [0, 0]
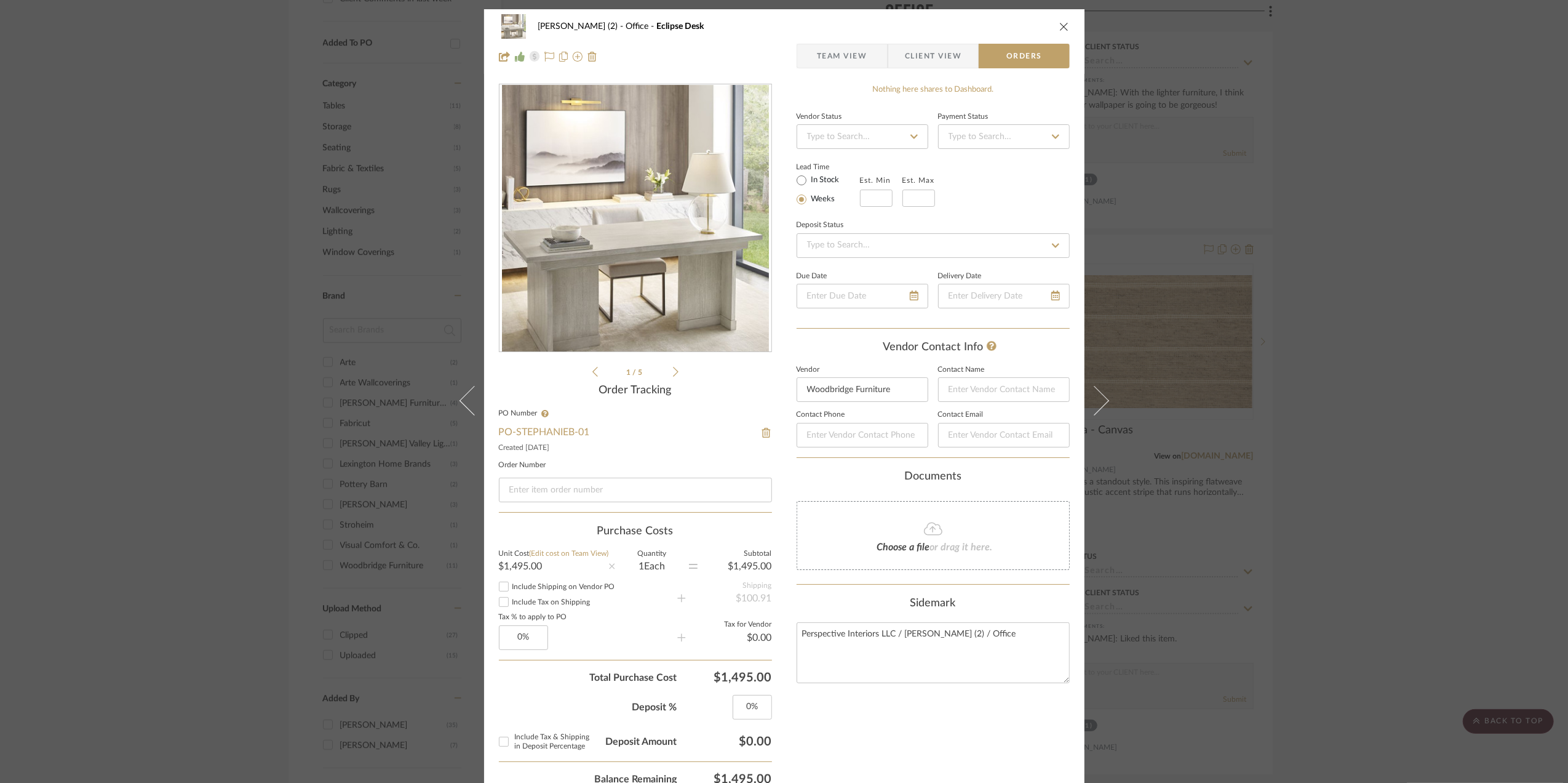
click at [835, 54] on span "Team View" at bounding box center [842, 56] width 50 height 24
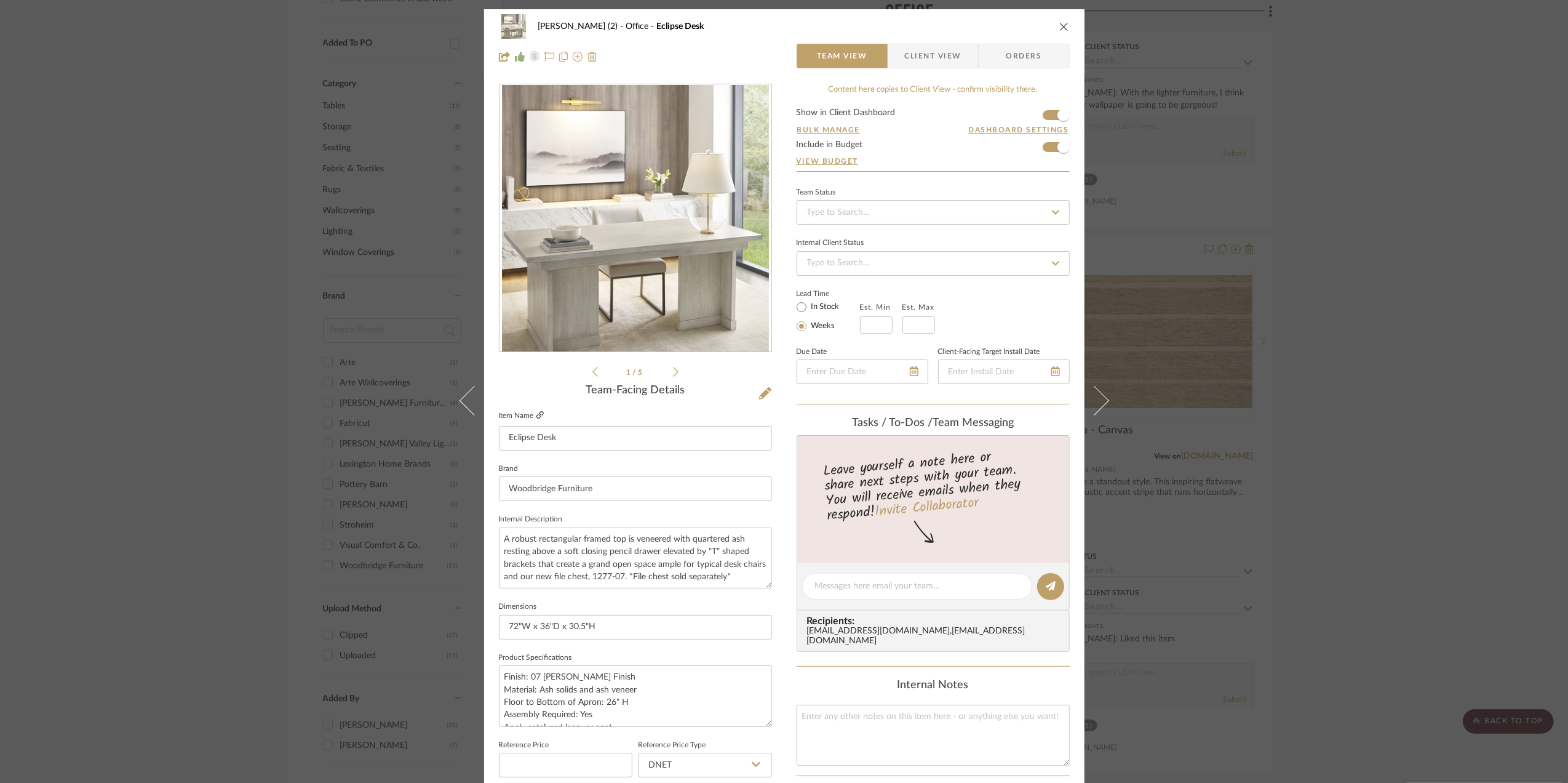
click at [536, 414] on icon at bounding box center [540, 415] width 8 height 8
click at [1383, 273] on div "[PERSON_NAME] (2) Office Eclipse Desk Team View Client View Orders 1 / 5 Team-F…" at bounding box center [784, 391] width 1568 height 783
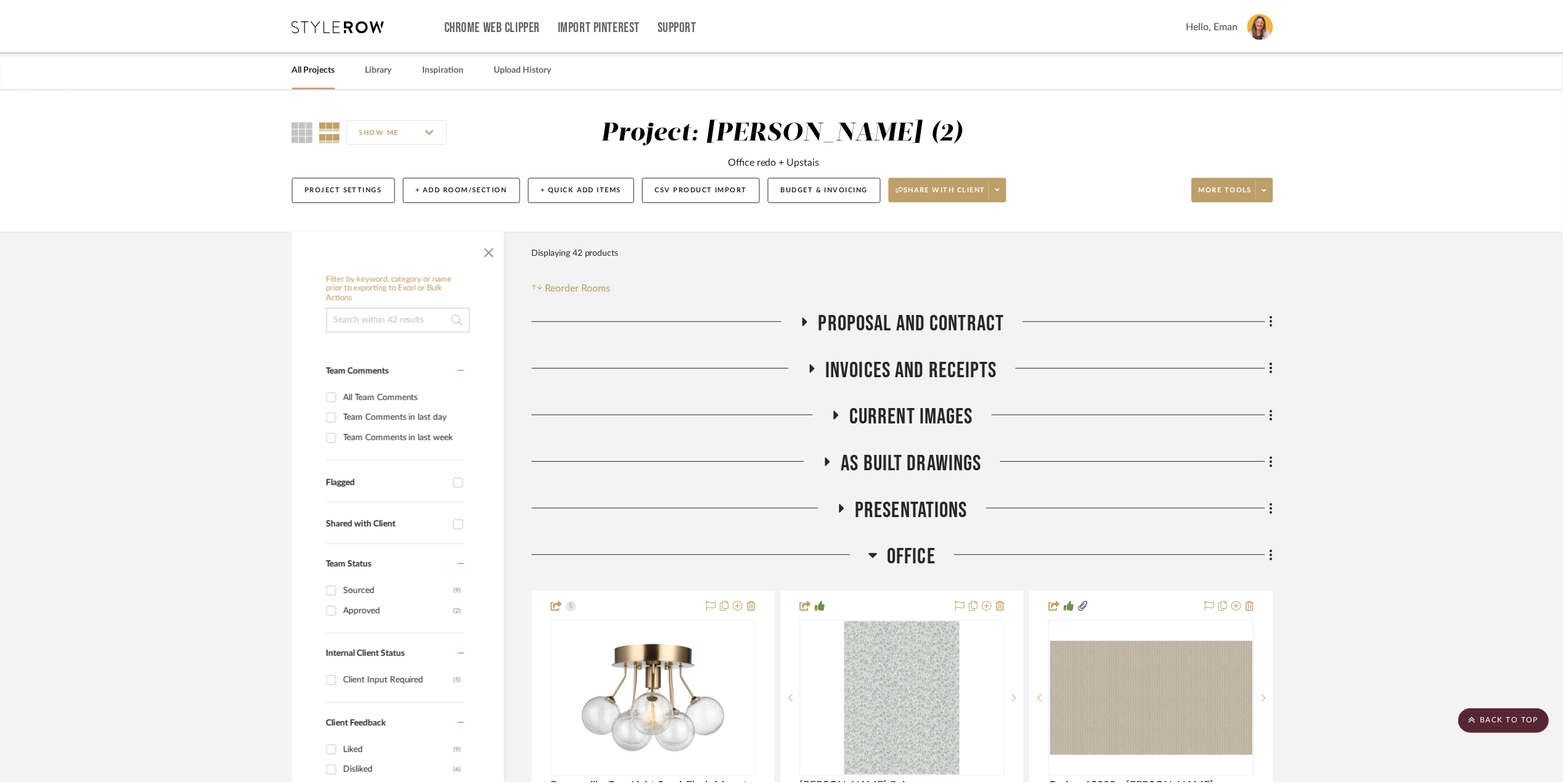
scroll to position [903, 0]
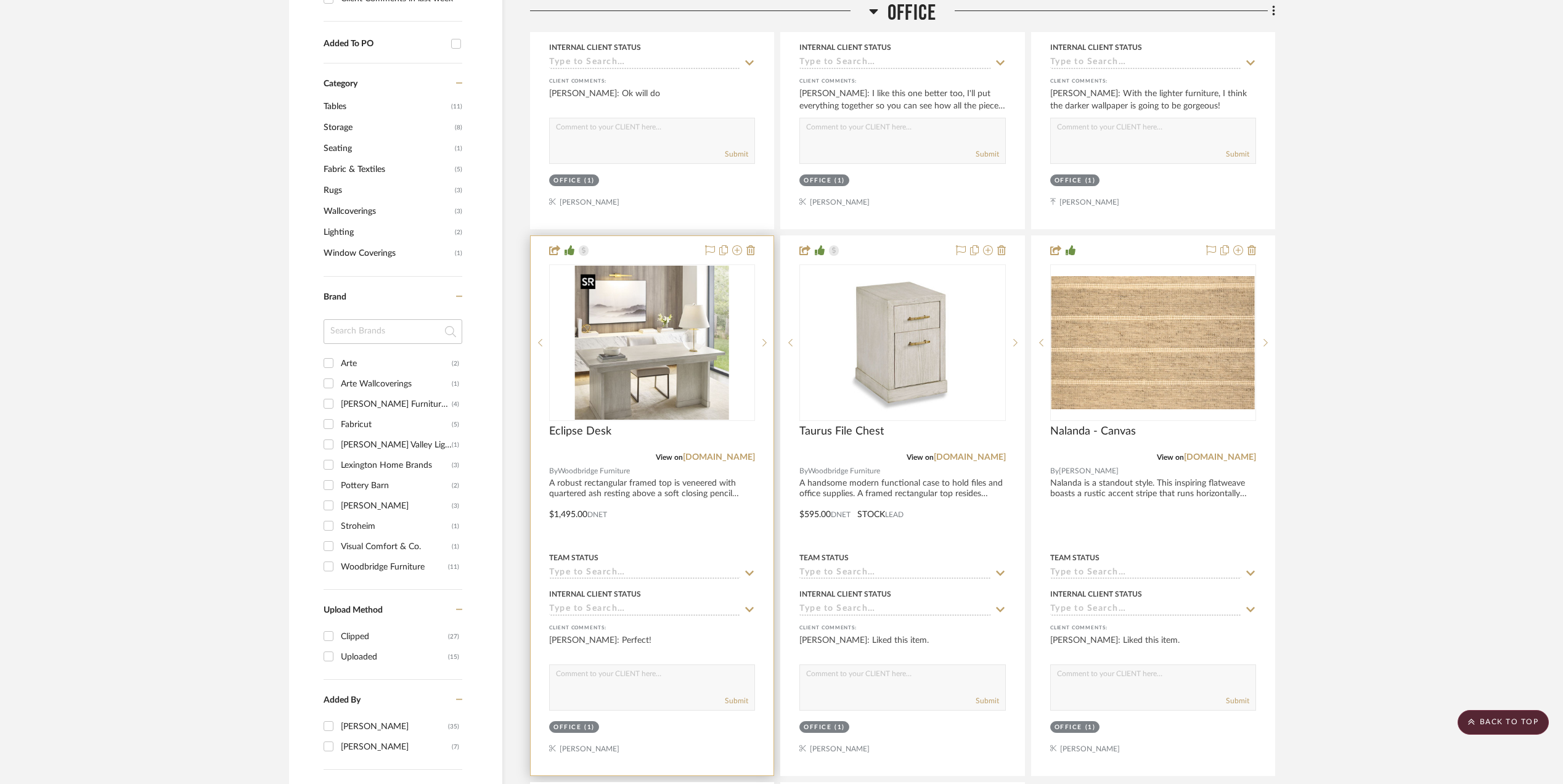
click at [666, 347] on img "0" at bounding box center [652, 342] width 154 height 154
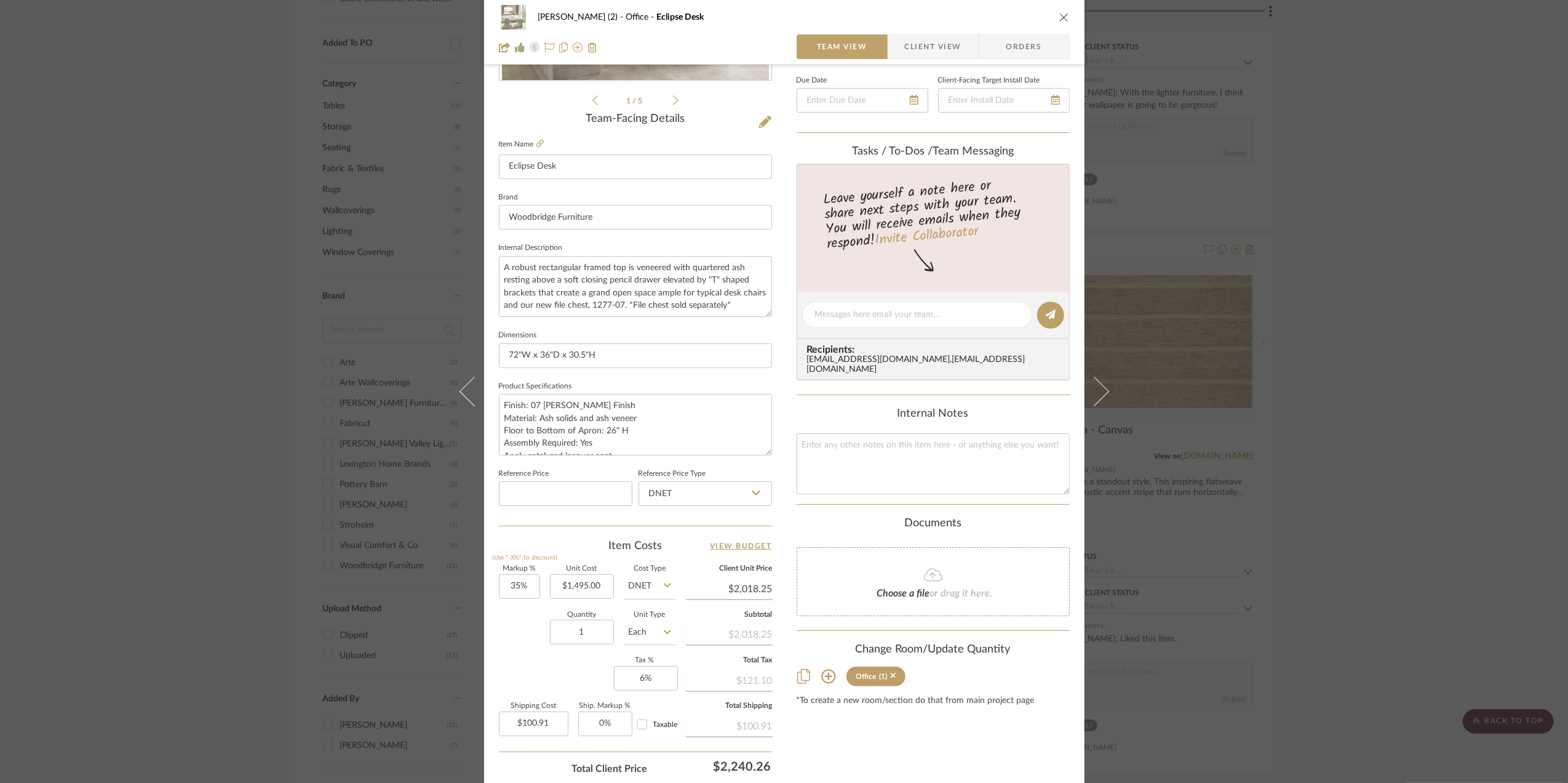
scroll to position [366, 0]
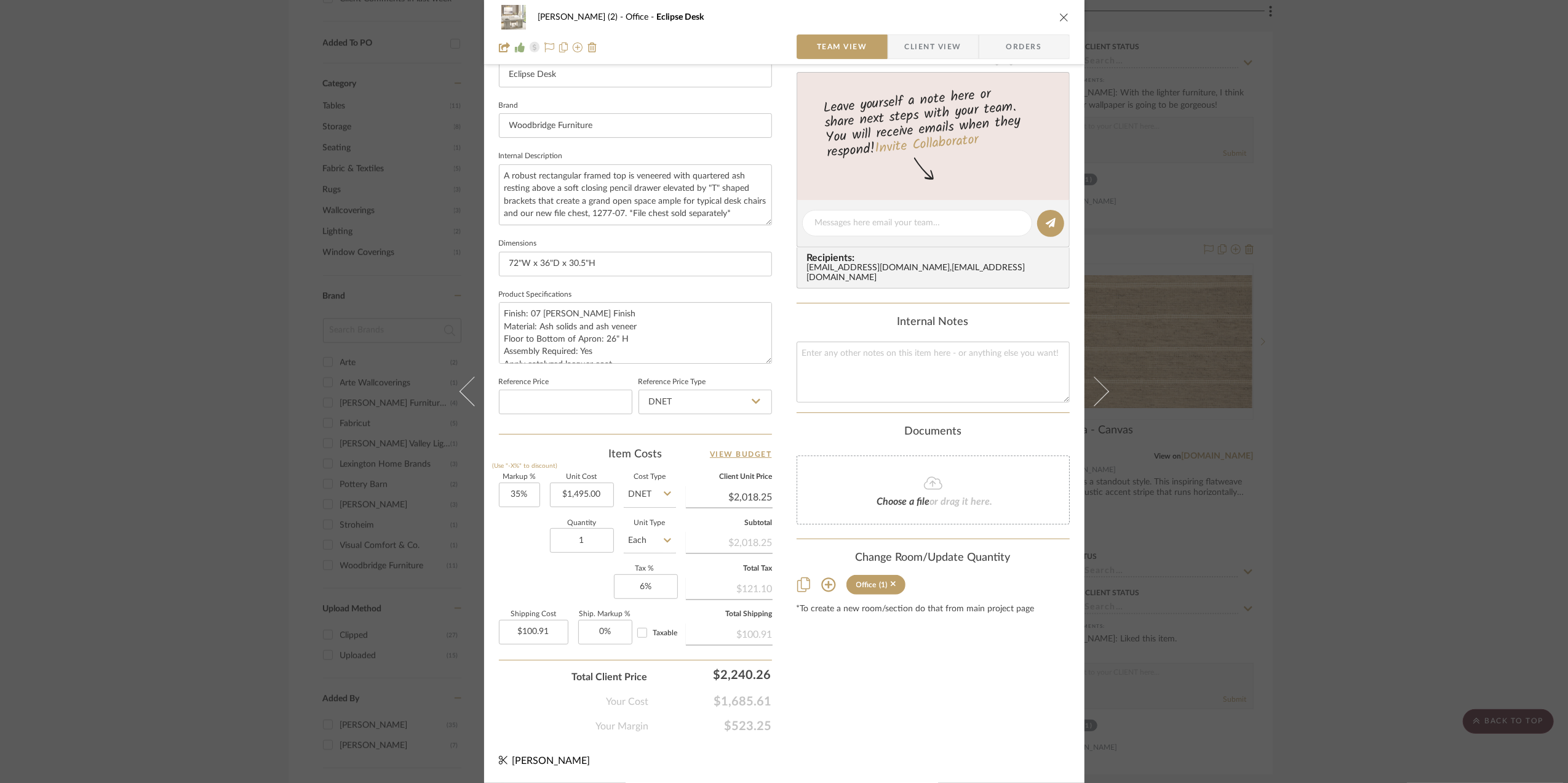
click at [665, 490] on icon at bounding box center [667, 493] width 8 height 10
click at [679, 519] on div "DNET" at bounding box center [696, 525] width 152 height 31
click at [929, 48] on span "Client View" at bounding box center [934, 46] width 57 height 24
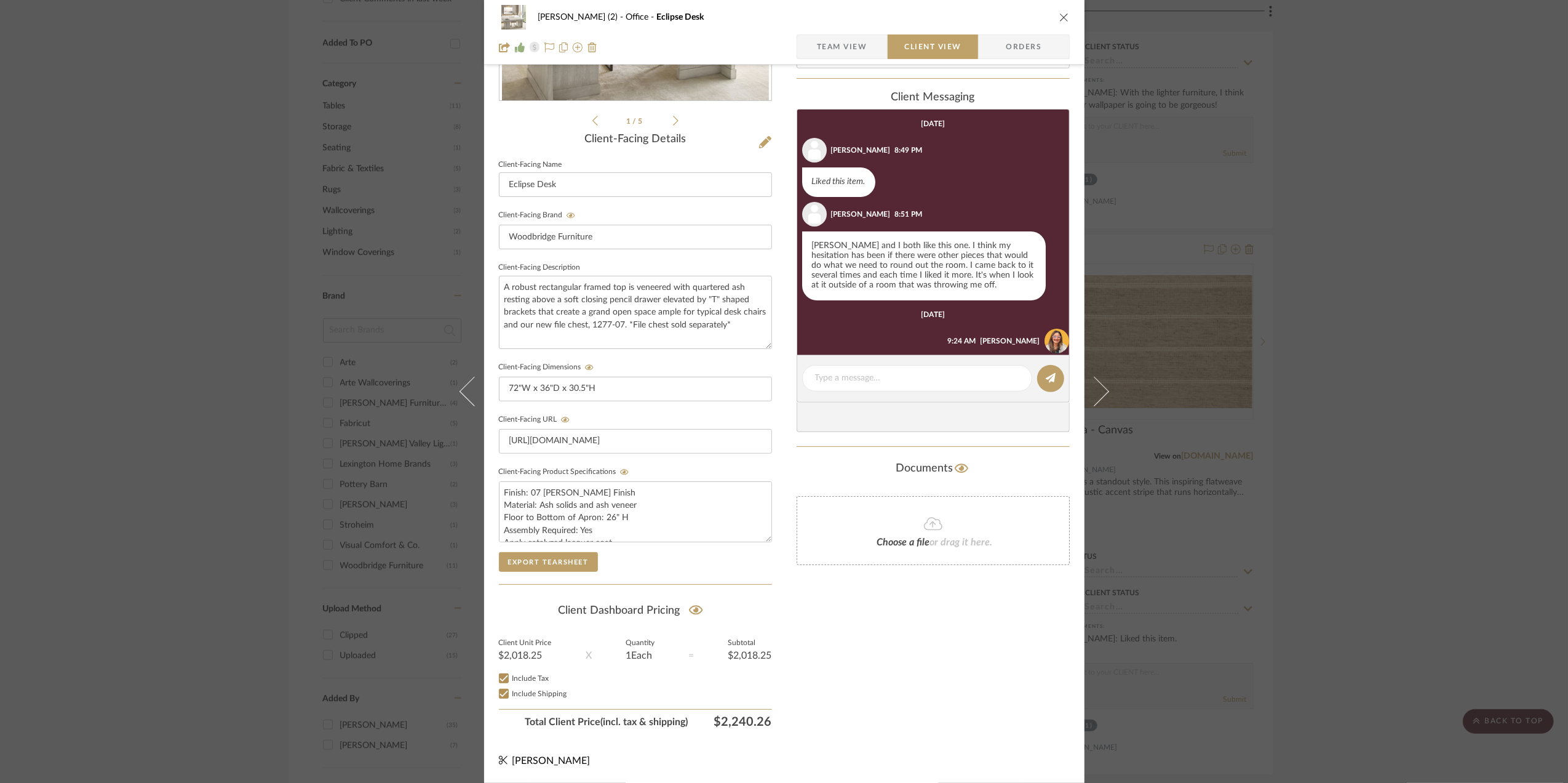
scroll to position [48, 0]
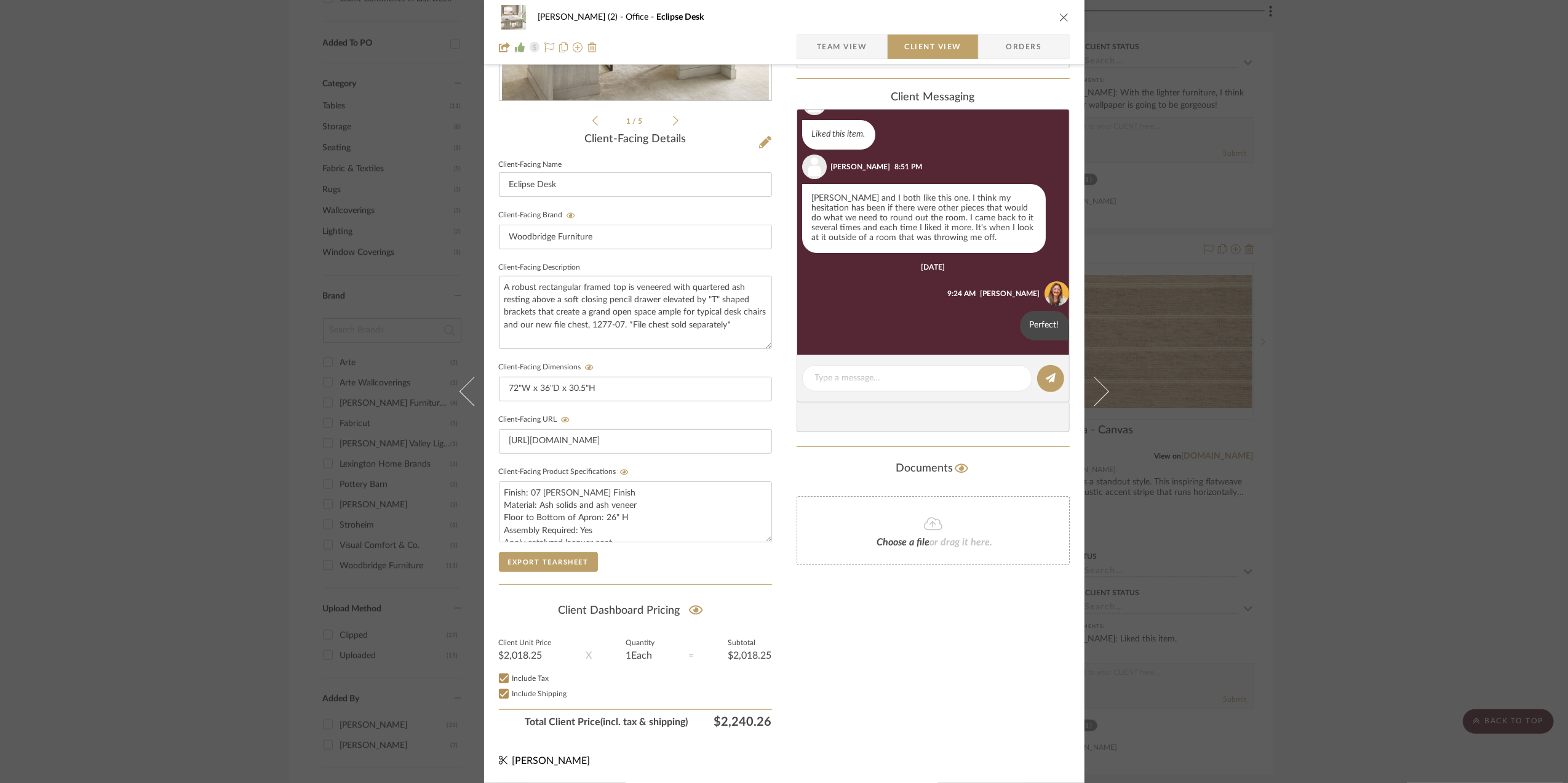
click at [1384, 483] on div "[PERSON_NAME] (2) Office Eclipse Desk Team View Client View Orders 1 / 5 Client…" at bounding box center [784, 391] width 1568 height 783
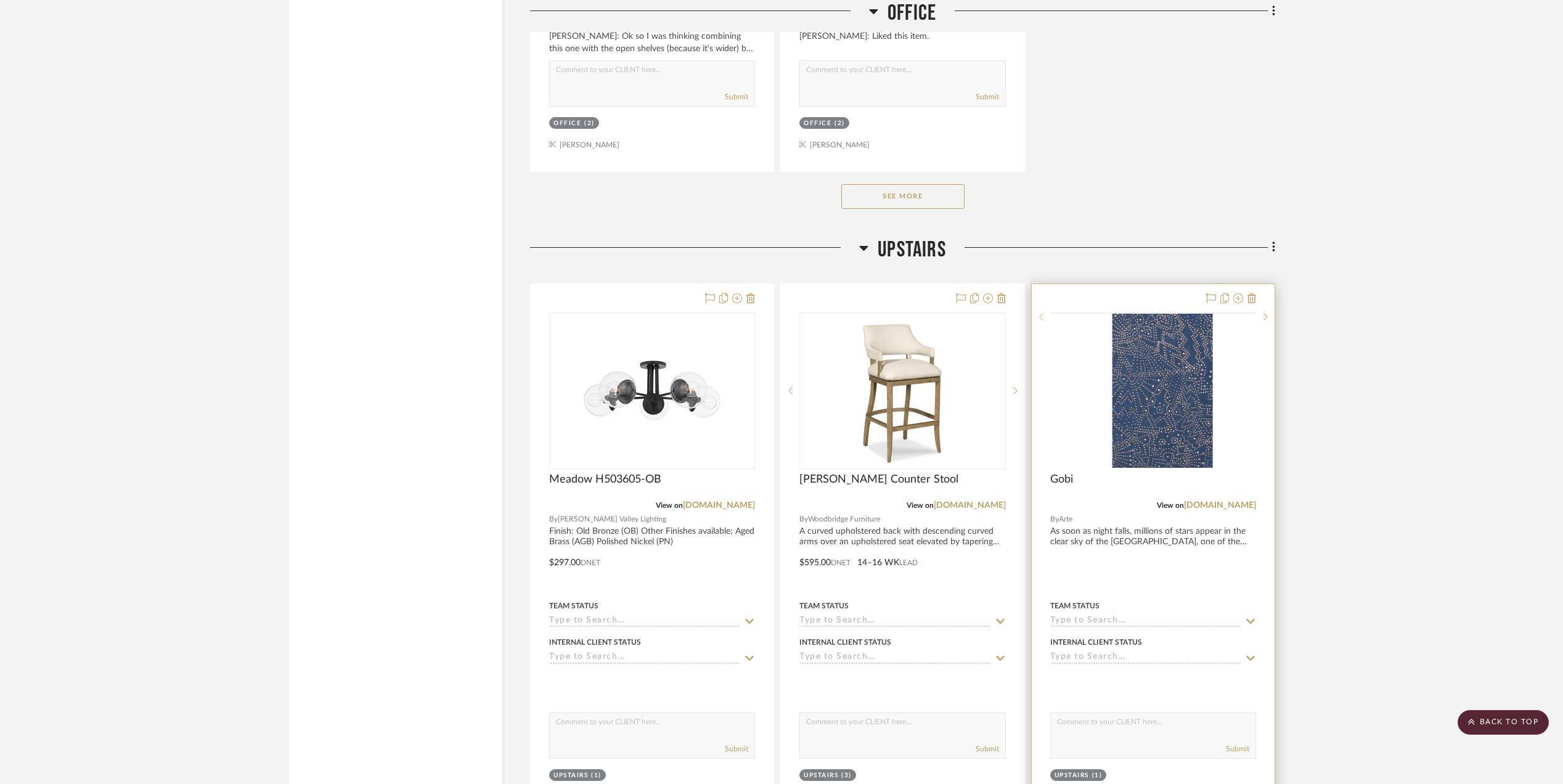
scroll to position [2300, 0]
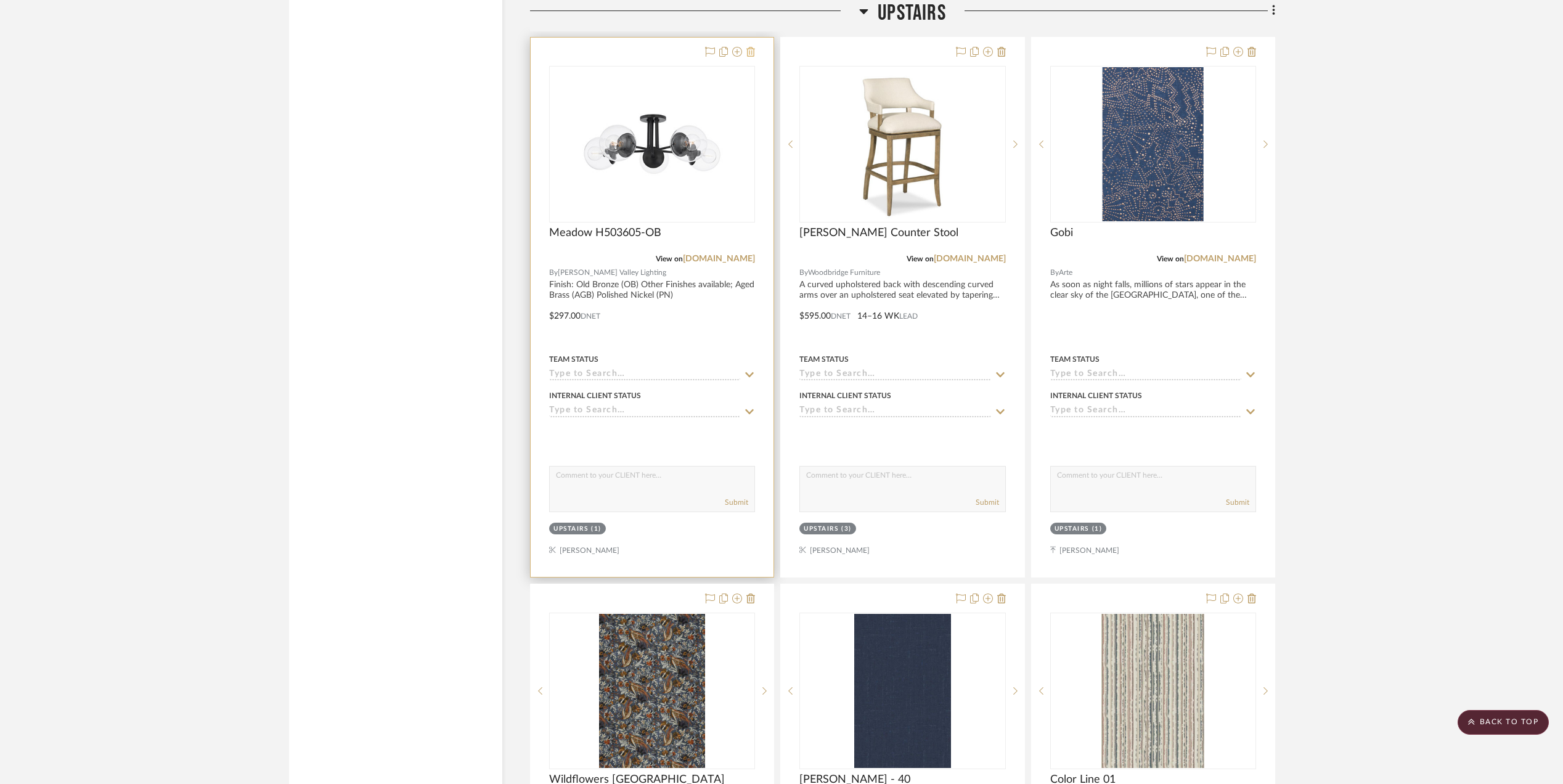
click at [752, 56] on icon at bounding box center [750, 52] width 9 height 10
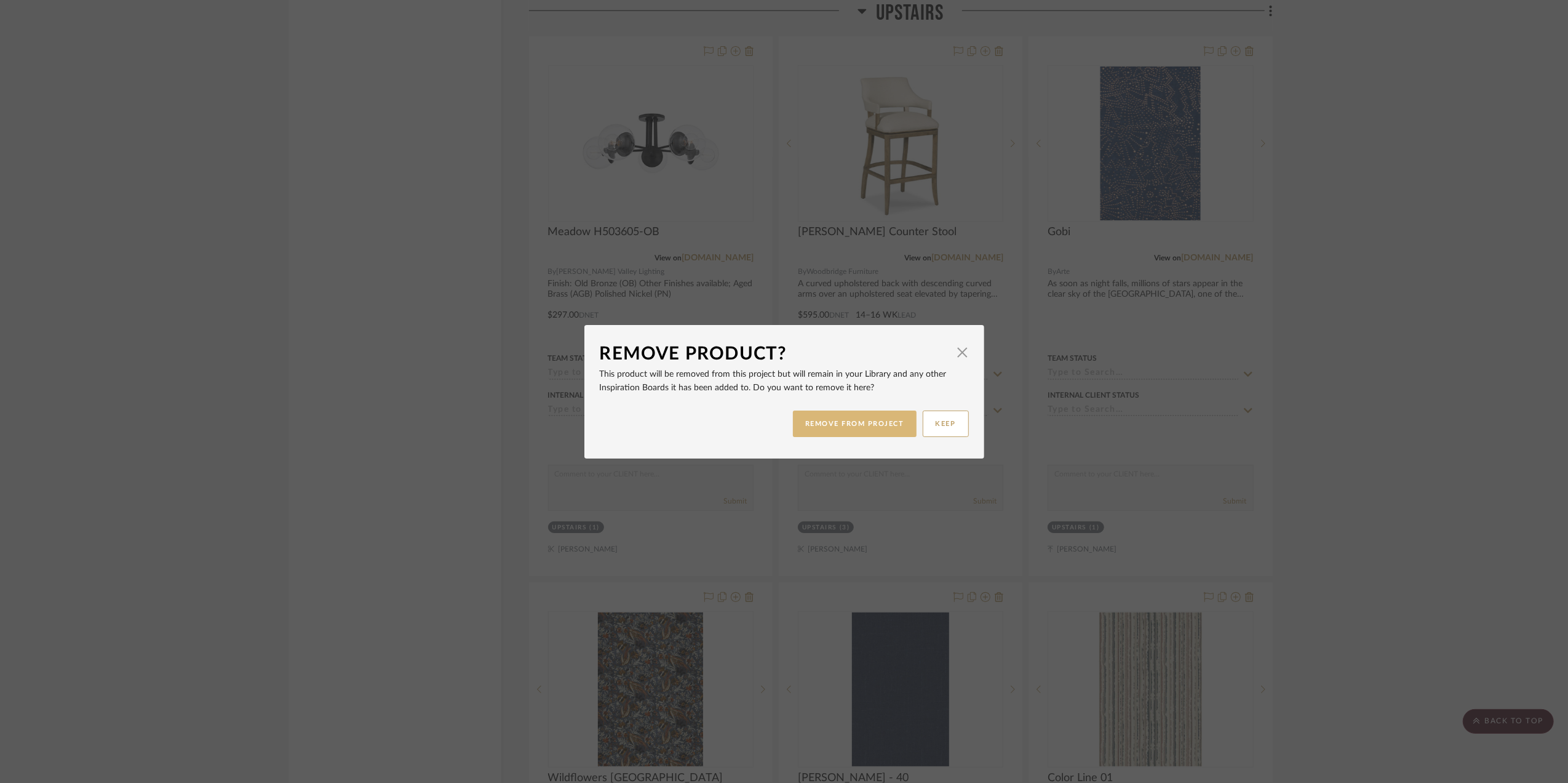
click at [858, 418] on button "REMOVE FROM PROJECT" at bounding box center [855, 423] width 123 height 26
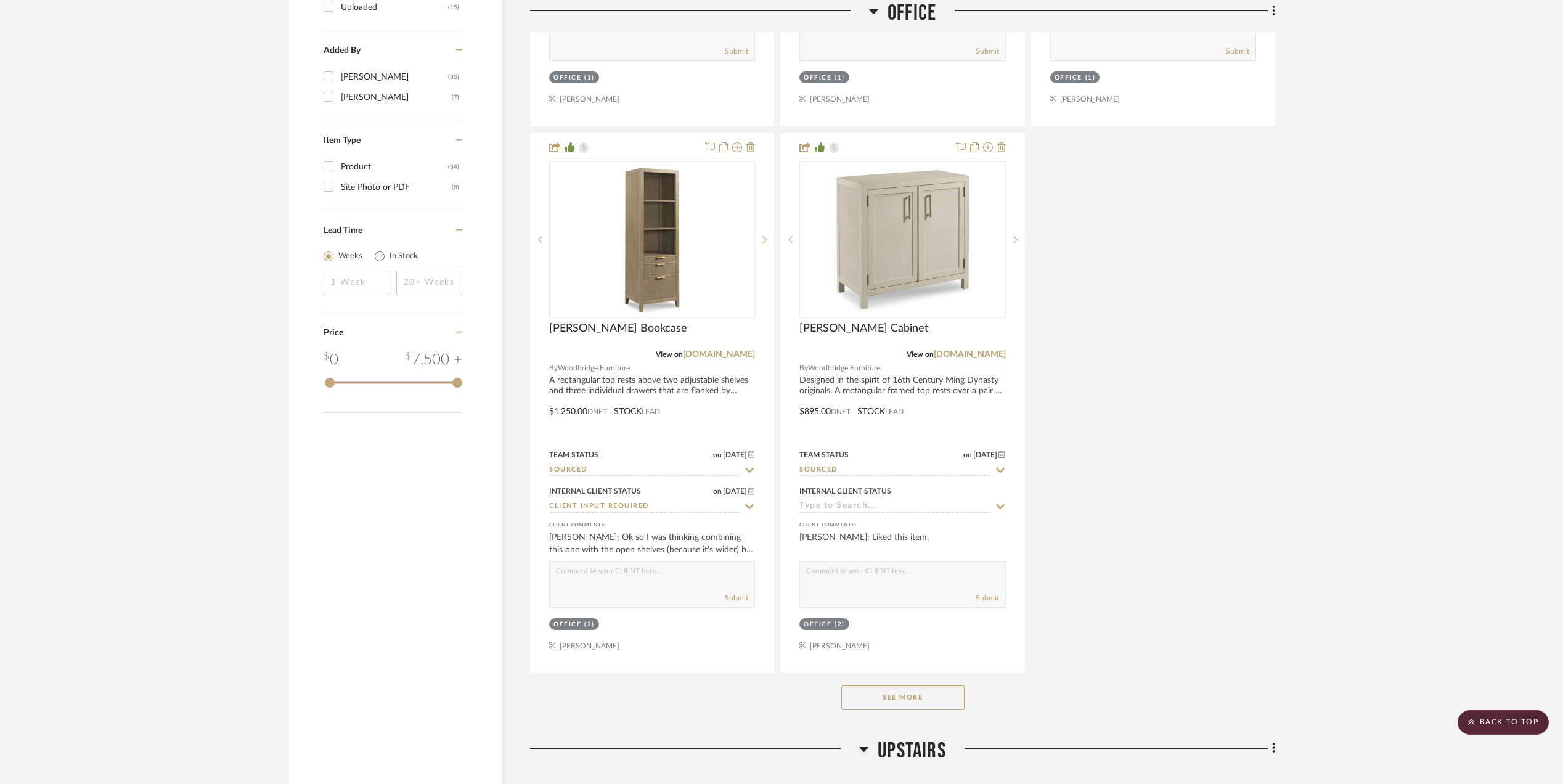
scroll to position [1456, 0]
